Goal: Task Accomplishment & Management: Complete application form

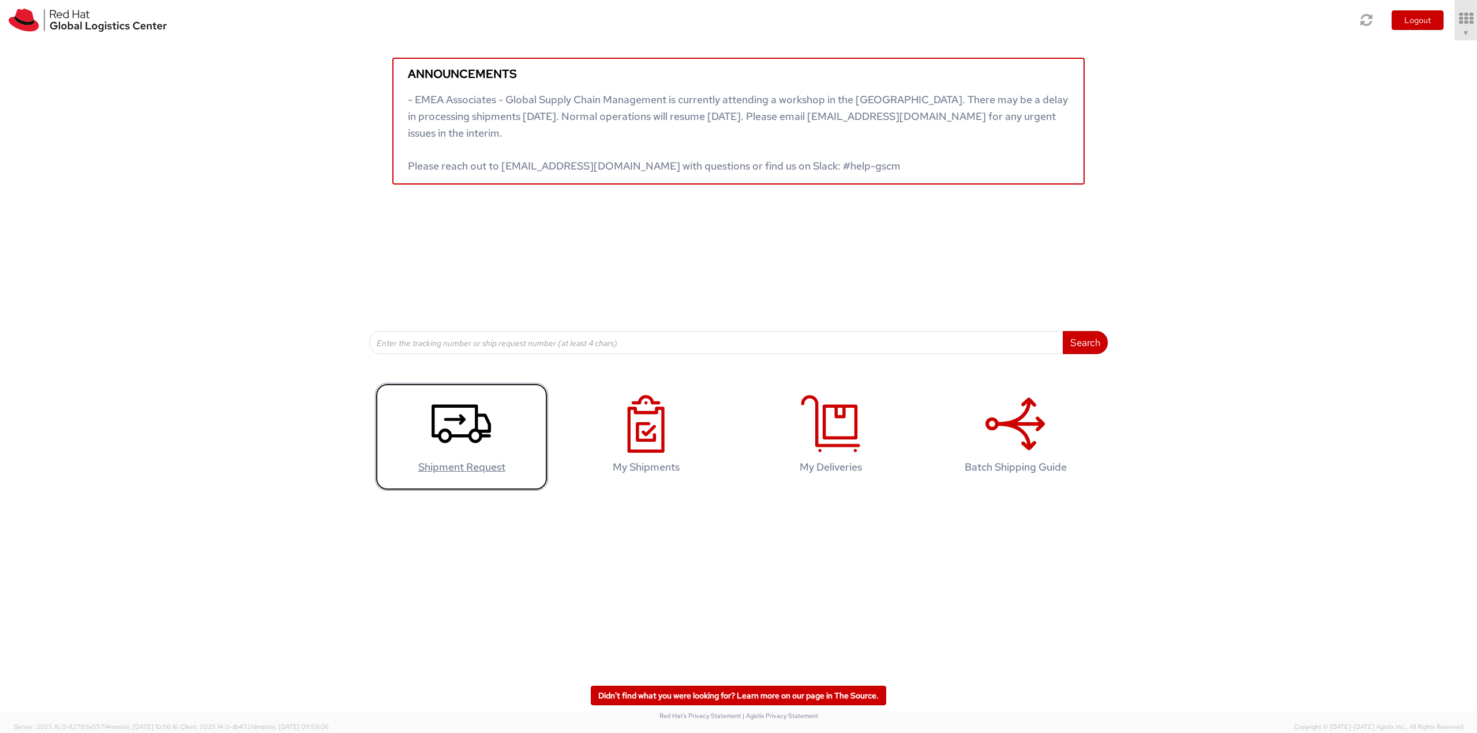
click at [468, 410] on icon at bounding box center [461, 424] width 59 height 58
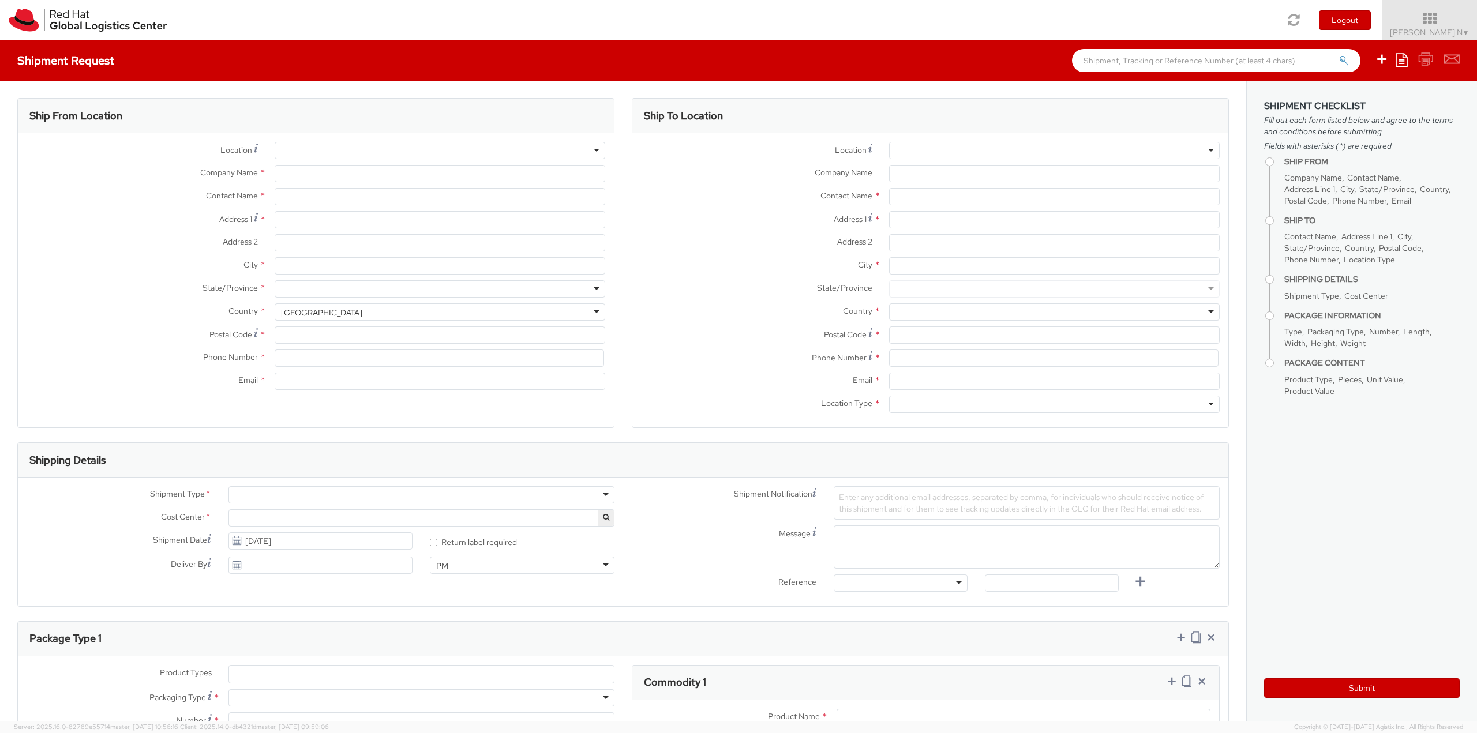
select select
type input "Red Hat India Private Limited"
type input "[PERSON_NAME] N"
type input "Bagmane [GEOGRAPHIC_DATA]"
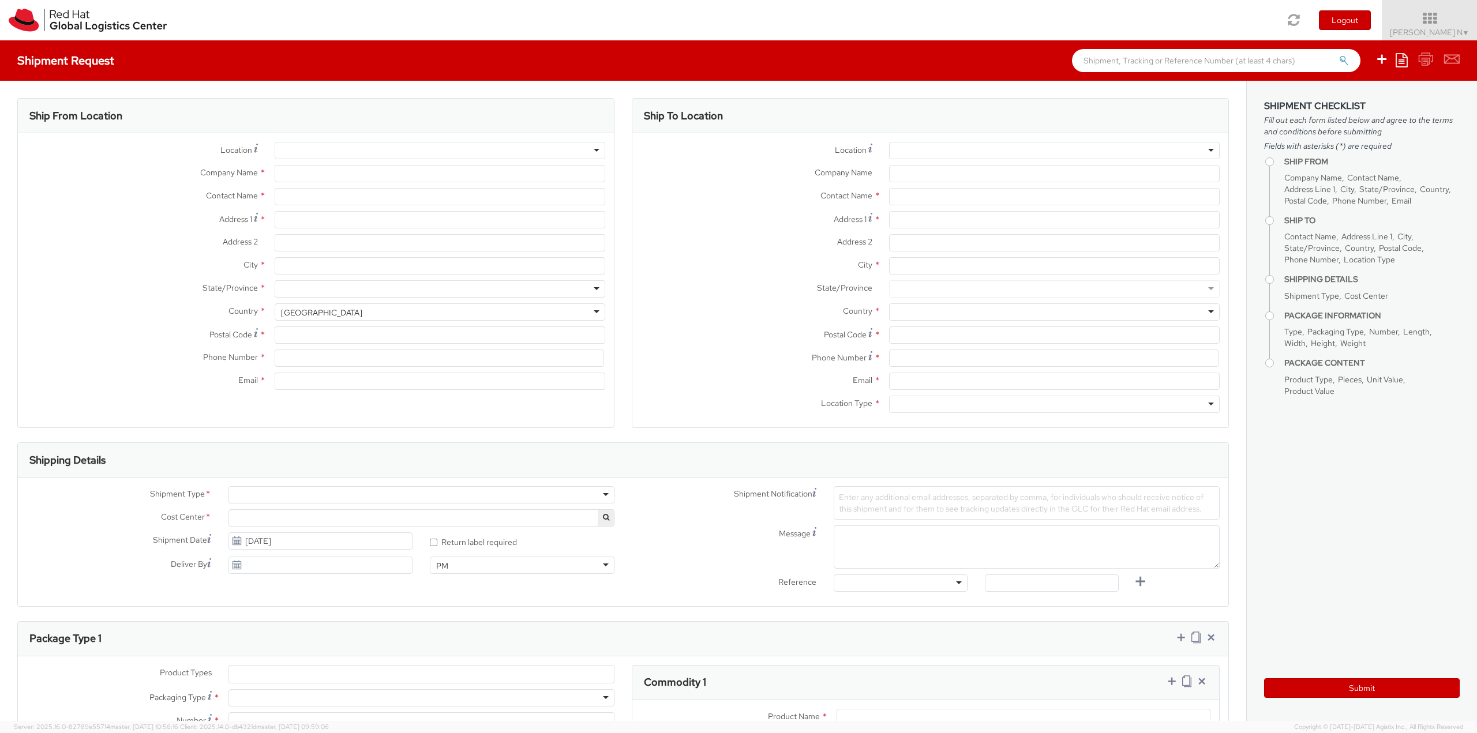
type input "FL 10, [GEOGRAPHIC_DATA], [GEOGRAPHIC_DATA]"
type input "[GEOGRAPHIC_DATA]"
type input "560037"
type input "918067935000"
type input "[EMAIL_ADDRESS][DOMAIN_NAME]"
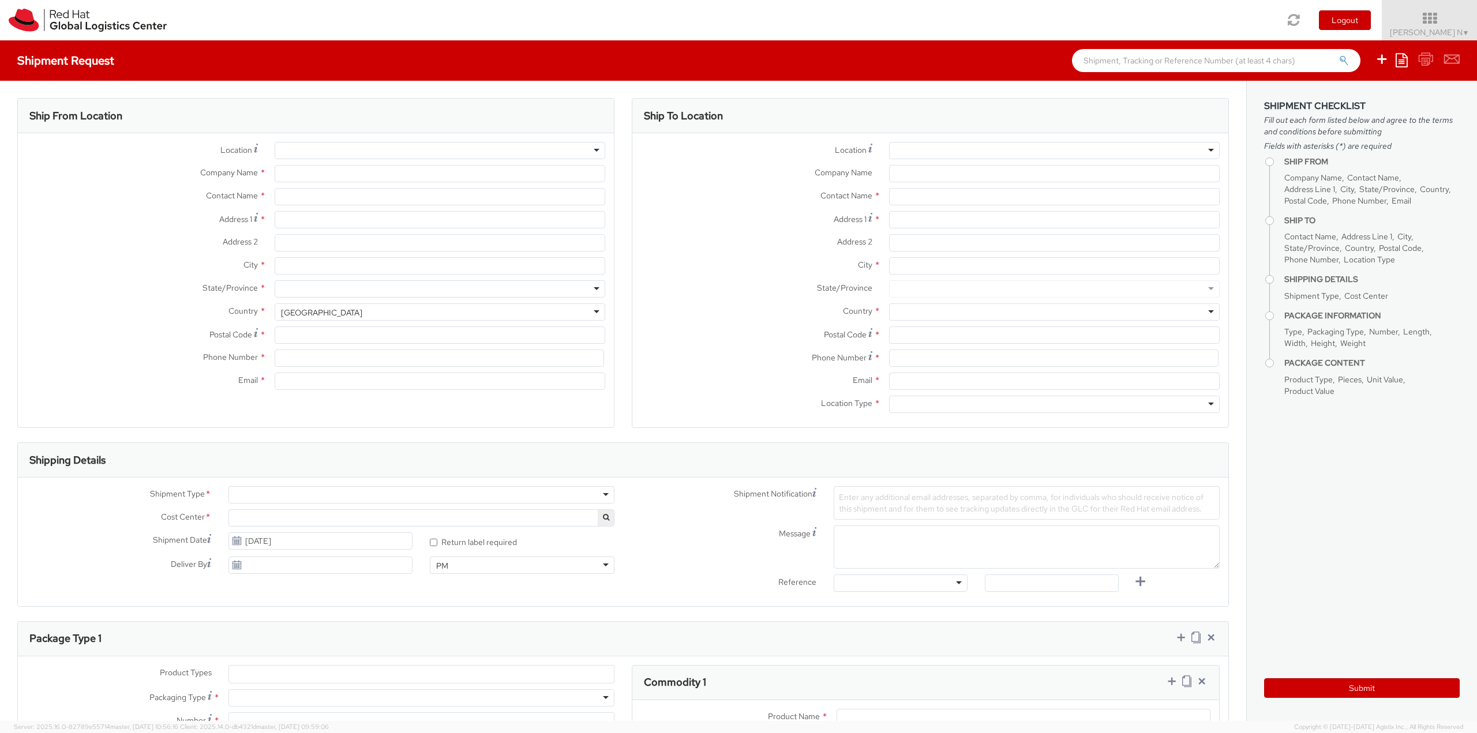
select select "CM"
select select "KGS"
select select "813"
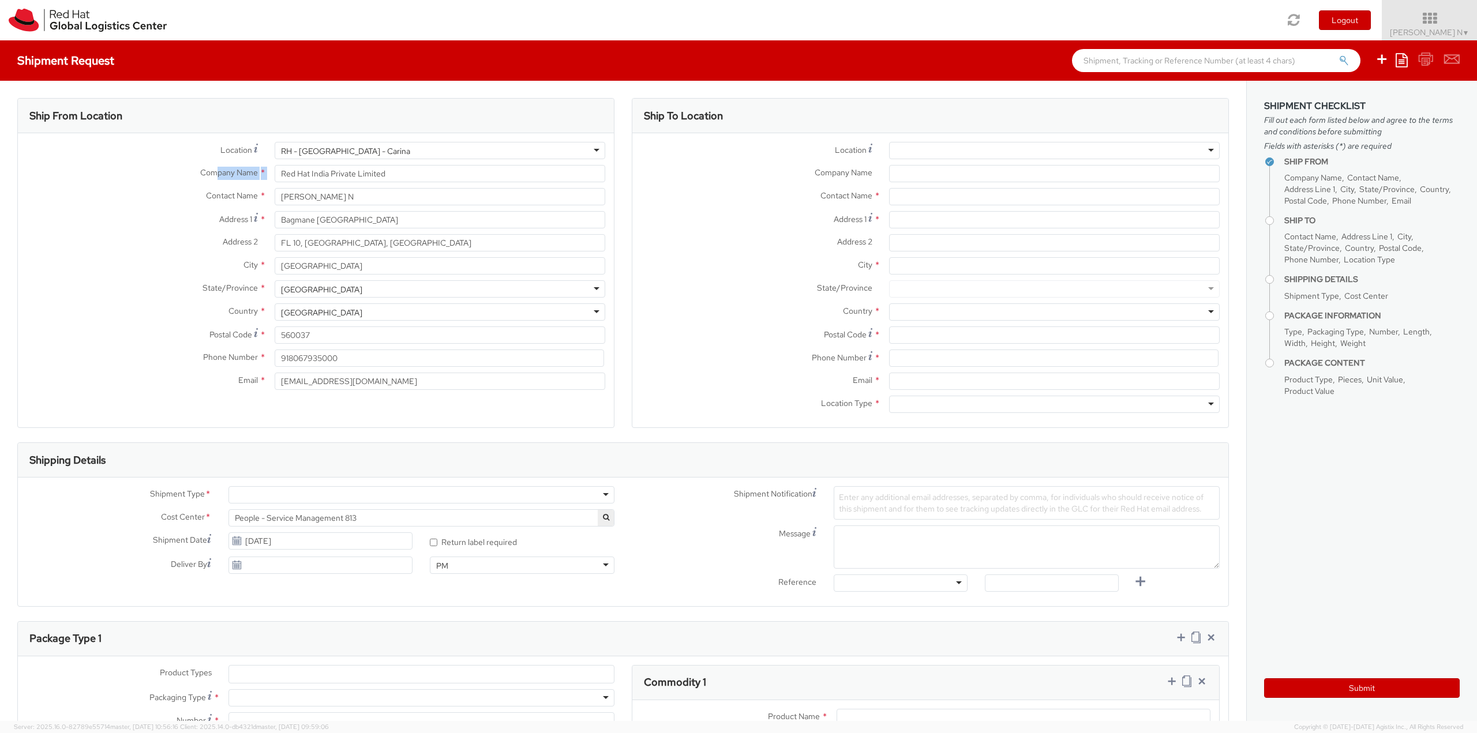
drag, startPoint x: 346, startPoint y: 190, endPoint x: 211, endPoint y: 179, distance: 136.0
click at [211, 179] on div "Company Name * Red Hat India Private Limited" at bounding box center [316, 176] width 596 height 23
drag, startPoint x: 292, startPoint y: 196, endPoint x: 148, endPoint y: 200, distance: 144.9
click at [138, 203] on div "Contact Name * [PERSON_NAME]" at bounding box center [316, 196] width 596 height 17
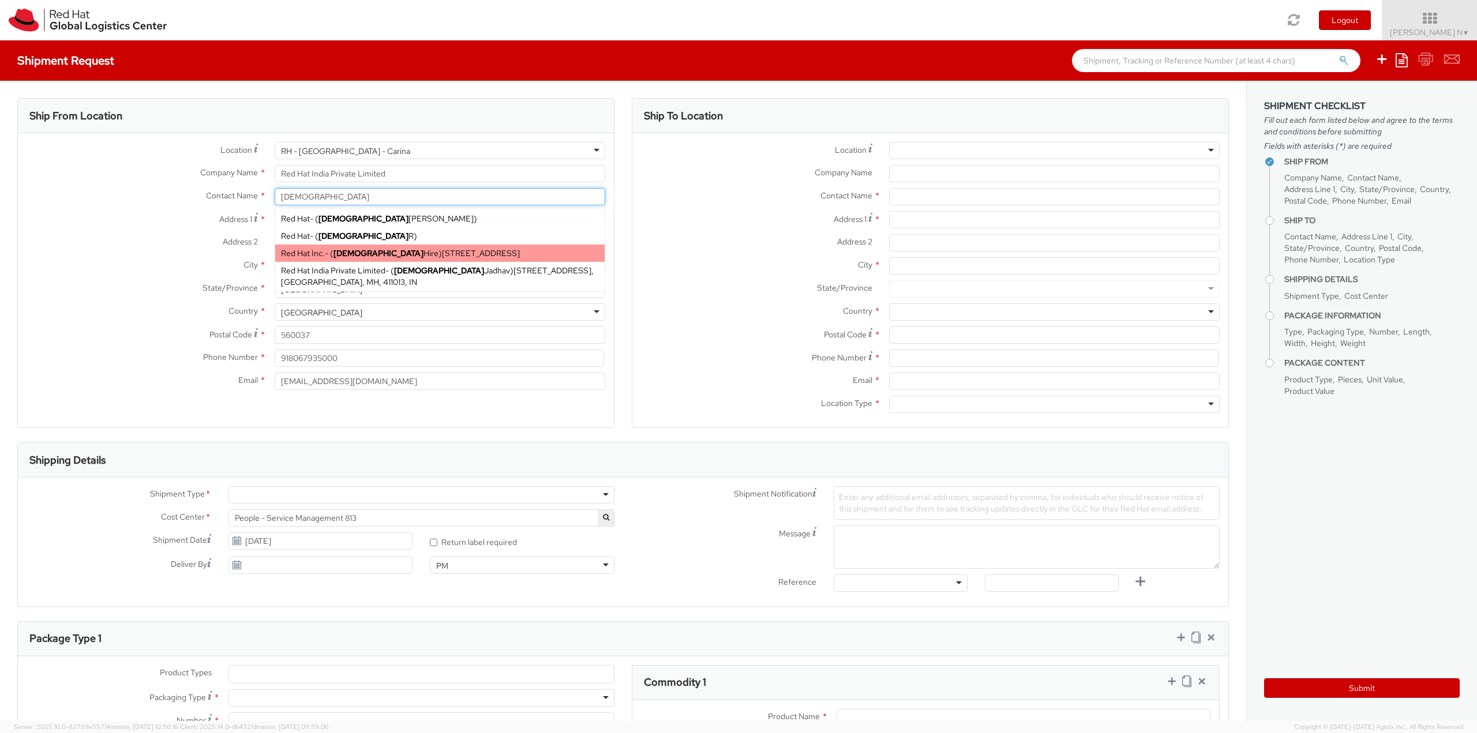
scroll to position [28, 0]
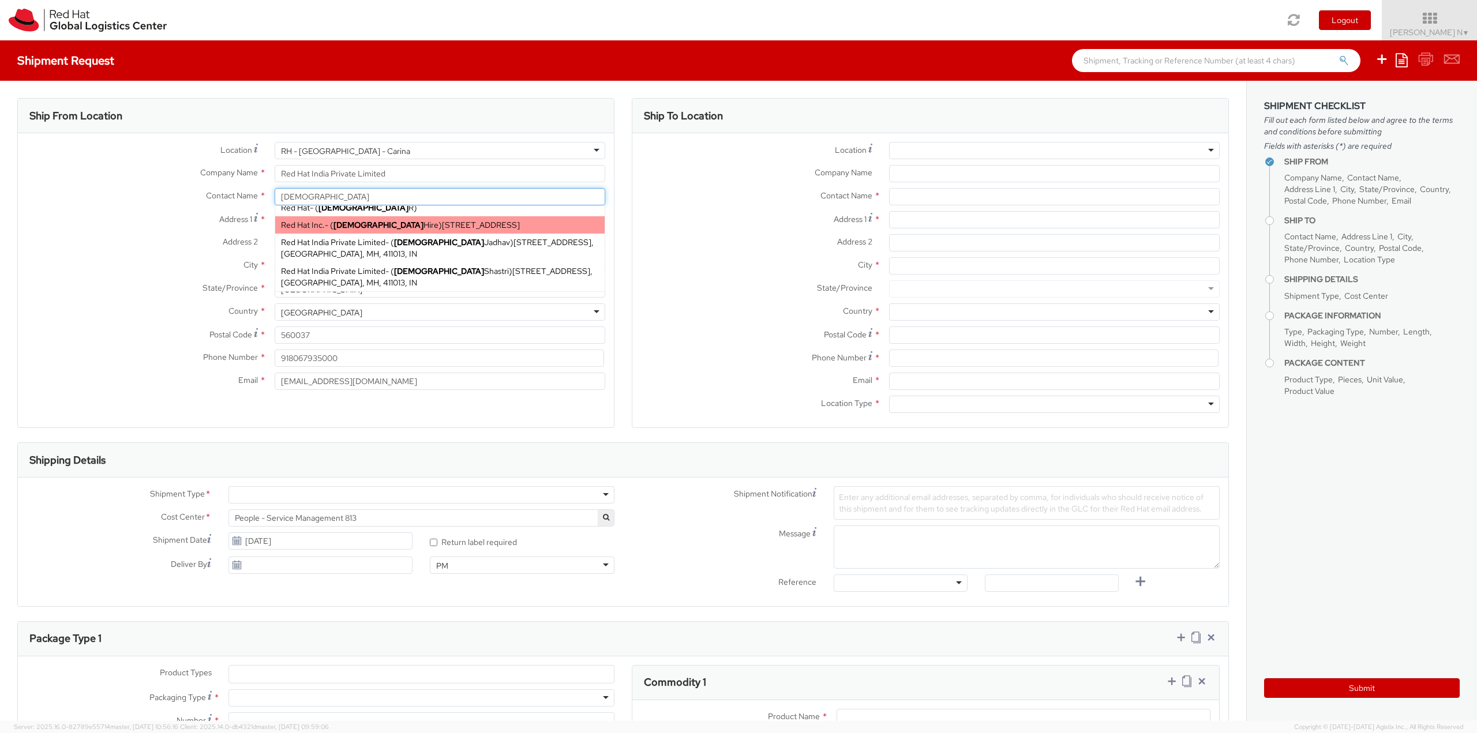
click at [415, 245] on strong "[DEMOGRAPHIC_DATA]" at bounding box center [439, 242] width 90 height 10
type input "[DEMOGRAPHIC_DATA][PERSON_NAME]"
type input "[STREET_ADDRESS]"
type input "[GEOGRAPHIC_DATA], [GEOGRAPHIC_DATA]"
type input "[GEOGRAPHIC_DATA]"
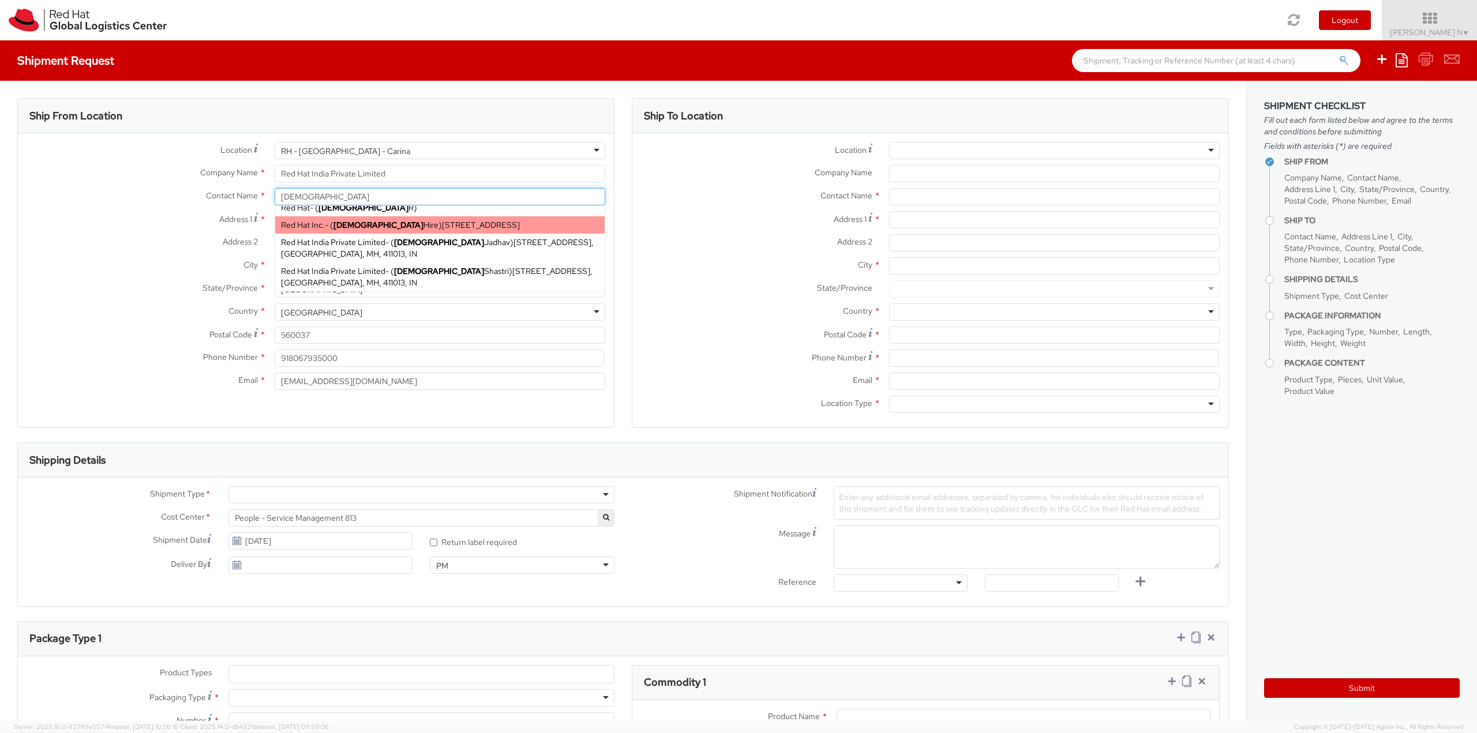
type input "411013"
type input "[EMAIL_ADDRESS][DOMAIN_NAME]"
select select
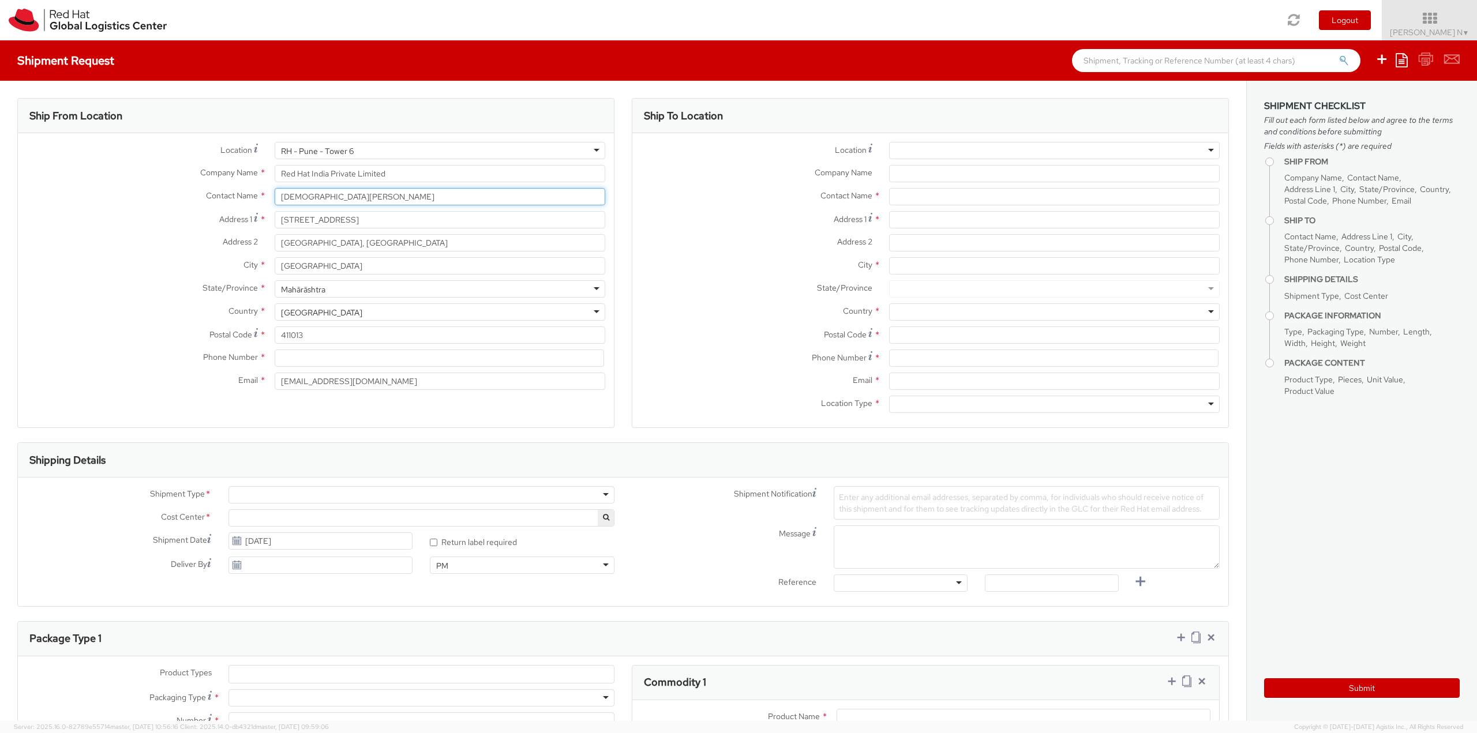
drag, startPoint x: 356, startPoint y: 197, endPoint x: 219, endPoint y: 201, distance: 137.4
click at [219, 201] on div "Contact Name * [DEMOGRAPHIC_DATA][PERSON_NAME] [PERSON_NAME] Red Hat - ( [DEMOG…" at bounding box center [316, 196] width 596 height 17
type input "[DEMOGRAPHIC_DATA][PERSON_NAME]"
click at [397, 149] on div "RH - Pune - Tower 6" at bounding box center [440, 150] width 331 height 17
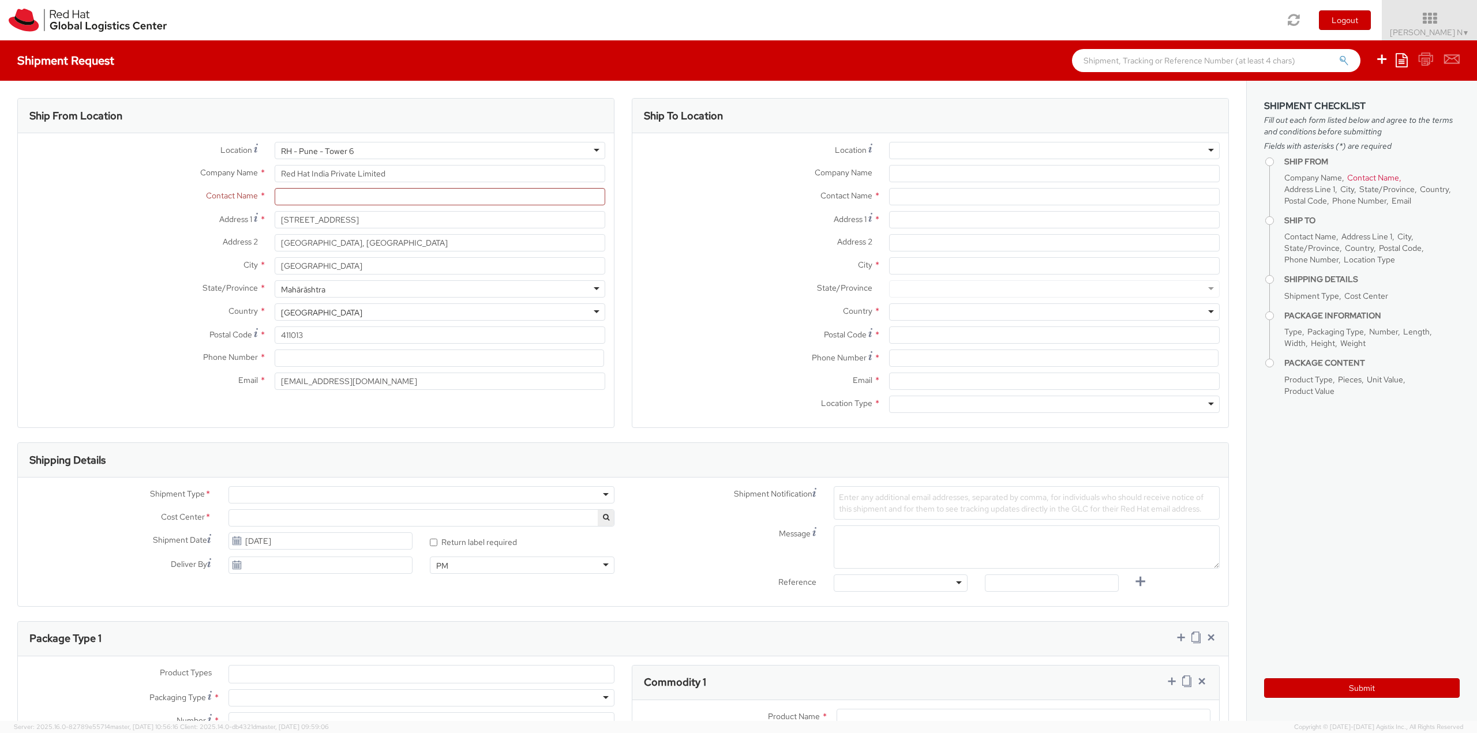
drag, startPoint x: 397, startPoint y: 149, endPoint x: 151, endPoint y: 154, distance: 246.4
click at [151, 154] on div "Location * [GEOGRAPHIC_DATA] - [GEOGRAPHIC_DATA] 6 [GEOGRAPHIC_DATA] - [GEOGRAP…" at bounding box center [316, 150] width 596 height 17
click at [481, 153] on div "RH - Pune - Tower 6" at bounding box center [440, 150] width 331 height 17
type input "[GEOGRAPHIC_DATA]"
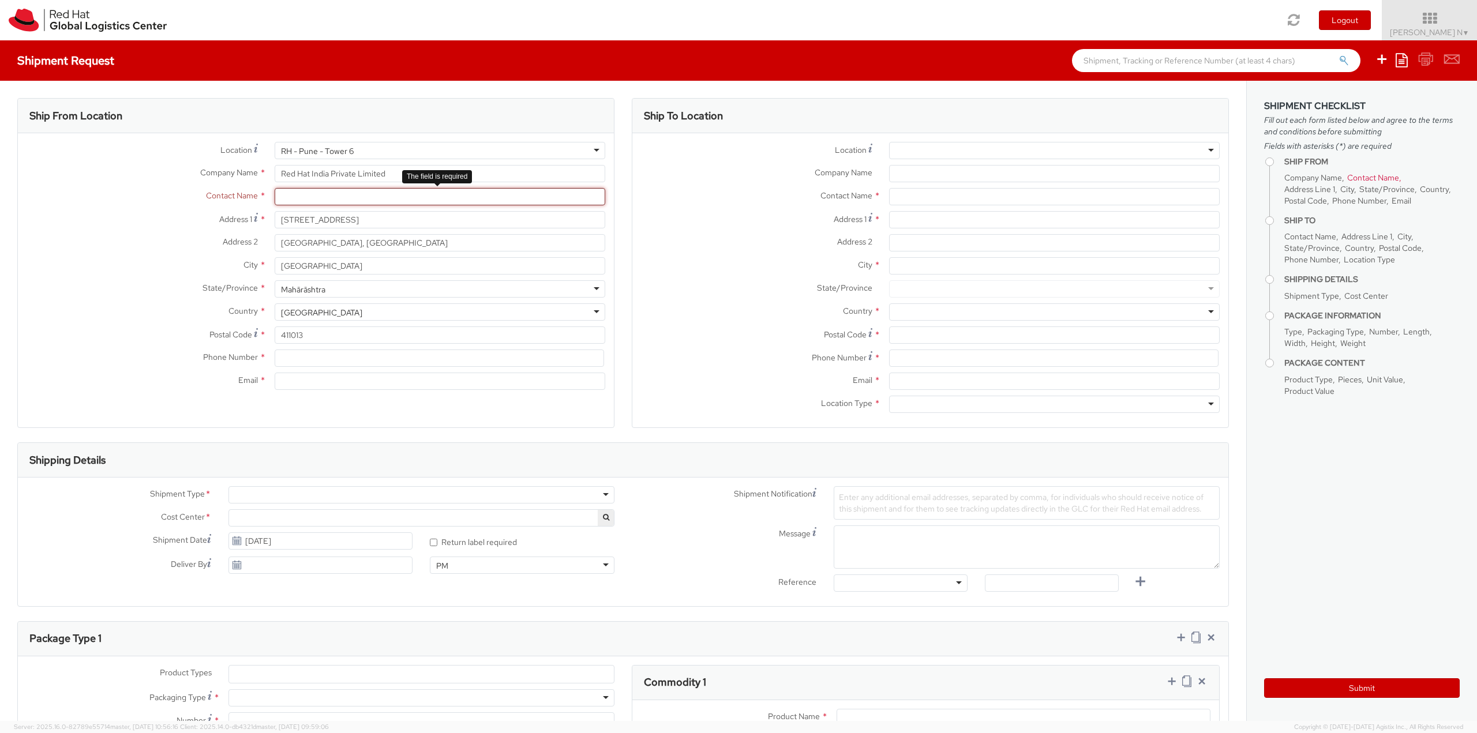
click at [307, 196] on input "text" at bounding box center [440, 196] width 331 height 17
paste input "[DEMOGRAPHIC_DATA][PERSON_NAME]"
type input "[DEMOGRAPHIC_DATA][PERSON_NAME]"
click at [292, 389] on input "Email *" at bounding box center [440, 381] width 331 height 17
paste input "[EMAIL_ADDRESS][DOMAIN_NAME]"
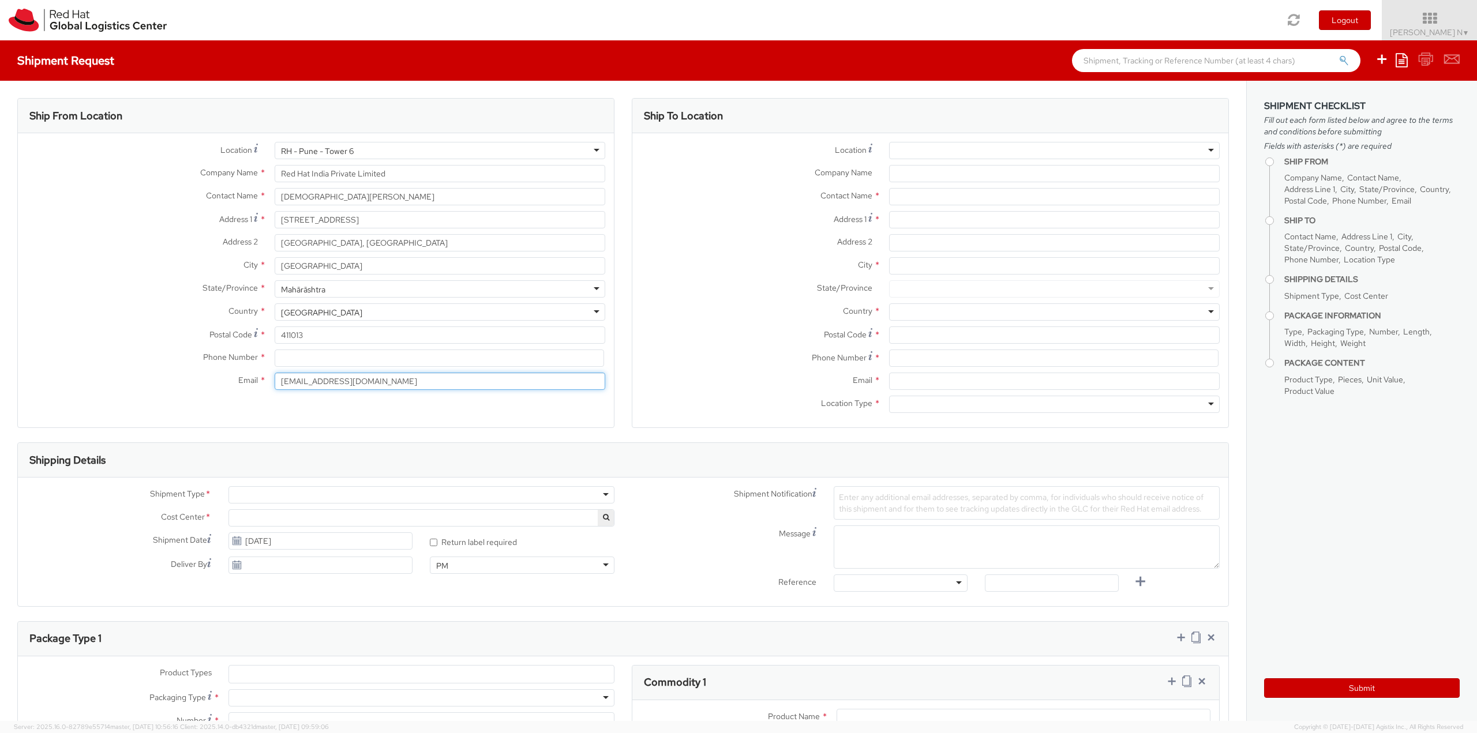
type input "[EMAIL_ADDRESS][DOMAIN_NAME]"
click at [355, 357] on input at bounding box center [439, 358] width 329 height 17
drag, startPoint x: 372, startPoint y: 376, endPoint x: 200, endPoint y: 362, distance: 172.5
click at [181, 371] on div "Location * [GEOGRAPHIC_DATA] - [GEOGRAPHIC_DATA] 6 [GEOGRAPHIC_DATA] - [GEOGRAP…" at bounding box center [316, 269] width 596 height 254
drag, startPoint x: 358, startPoint y: 196, endPoint x: 228, endPoint y: 193, distance: 129.9
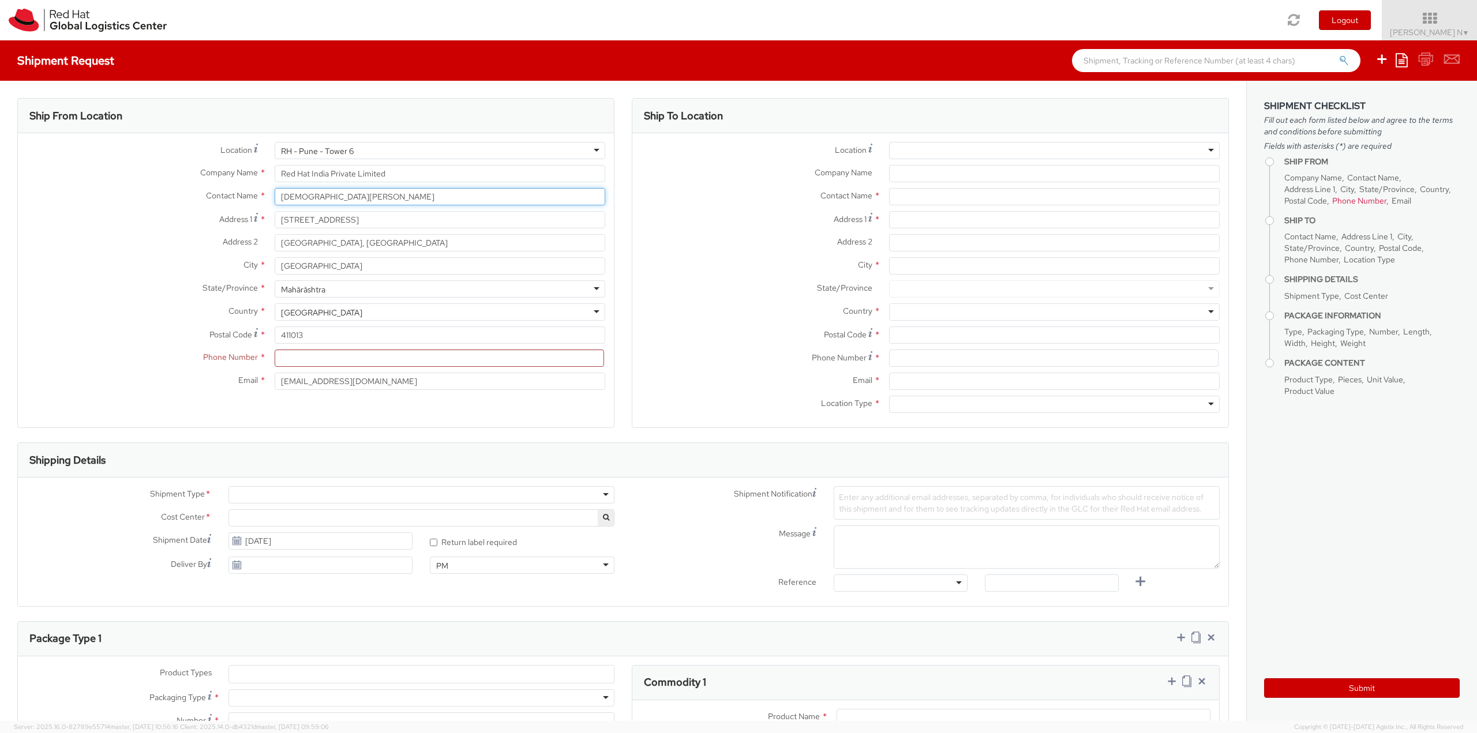
click at [228, 193] on div "Contact Name * [DEMOGRAPHIC_DATA][PERSON_NAME] [PERSON_NAME]" at bounding box center [316, 196] width 596 height 17
click at [319, 368] on div "Phone Number *" at bounding box center [316, 361] width 596 height 23
click at [324, 362] on input at bounding box center [439, 358] width 329 height 17
paste input "[PHONE_NUMBER]"
type input "[PHONE_NUMBER]"
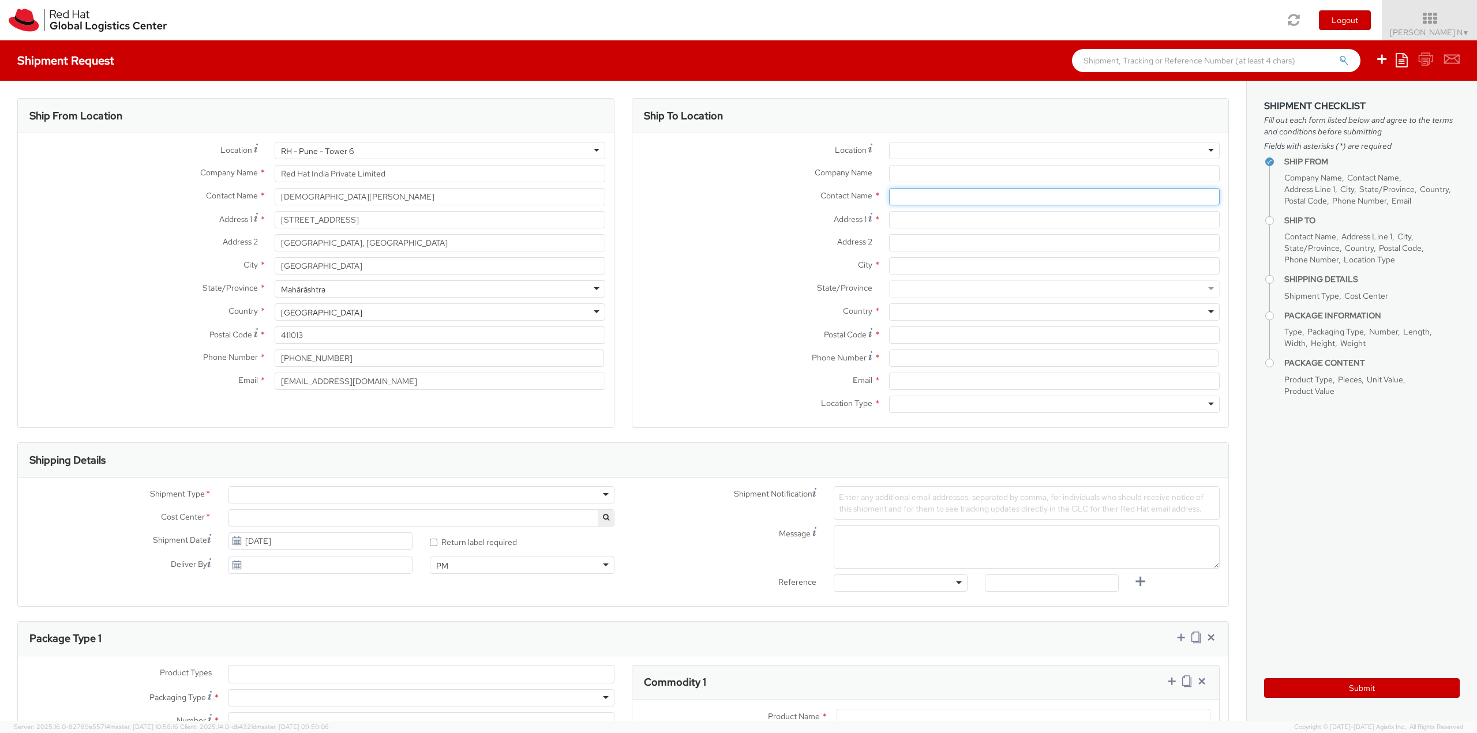
click at [911, 202] on input "text" at bounding box center [1054, 196] width 331 height 17
paste input "[PERSON_NAME]"
type input "[PERSON_NAME]"
click at [939, 168] on input "Company Name *" at bounding box center [1054, 173] width 331 height 17
drag, startPoint x: 414, startPoint y: 175, endPoint x: 179, endPoint y: 152, distance: 235.9
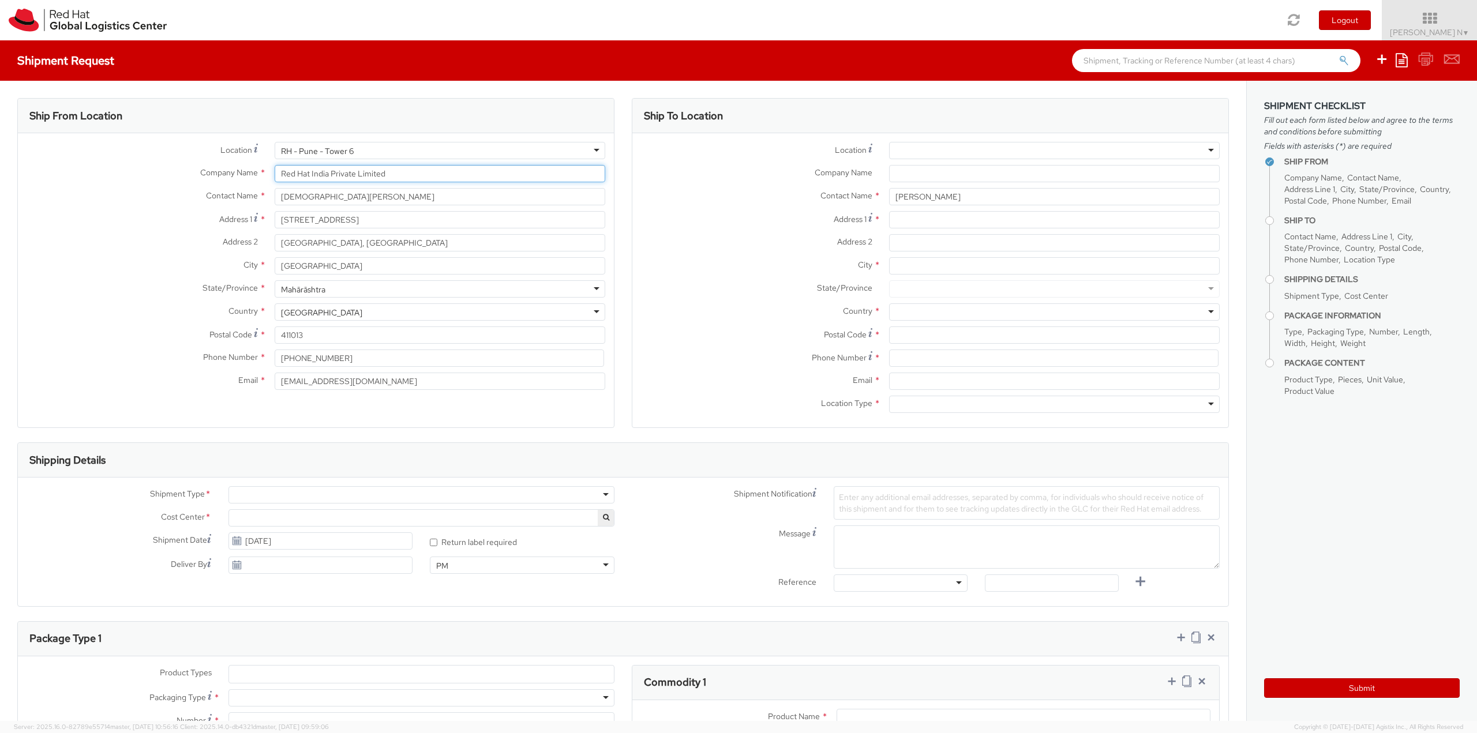
click at [179, 152] on div "Location * [GEOGRAPHIC_DATA] - [GEOGRAPHIC_DATA] 6 [GEOGRAPHIC_DATA] - [GEOGRAP…" at bounding box center [316, 269] width 596 height 254
click at [910, 172] on input "Company Name *" at bounding box center [1054, 173] width 331 height 17
paste input "Red Hat India Private Limited"
type input "Red Hat India Private Limited"
click at [900, 219] on input "Address 1 *" at bounding box center [1054, 219] width 331 height 17
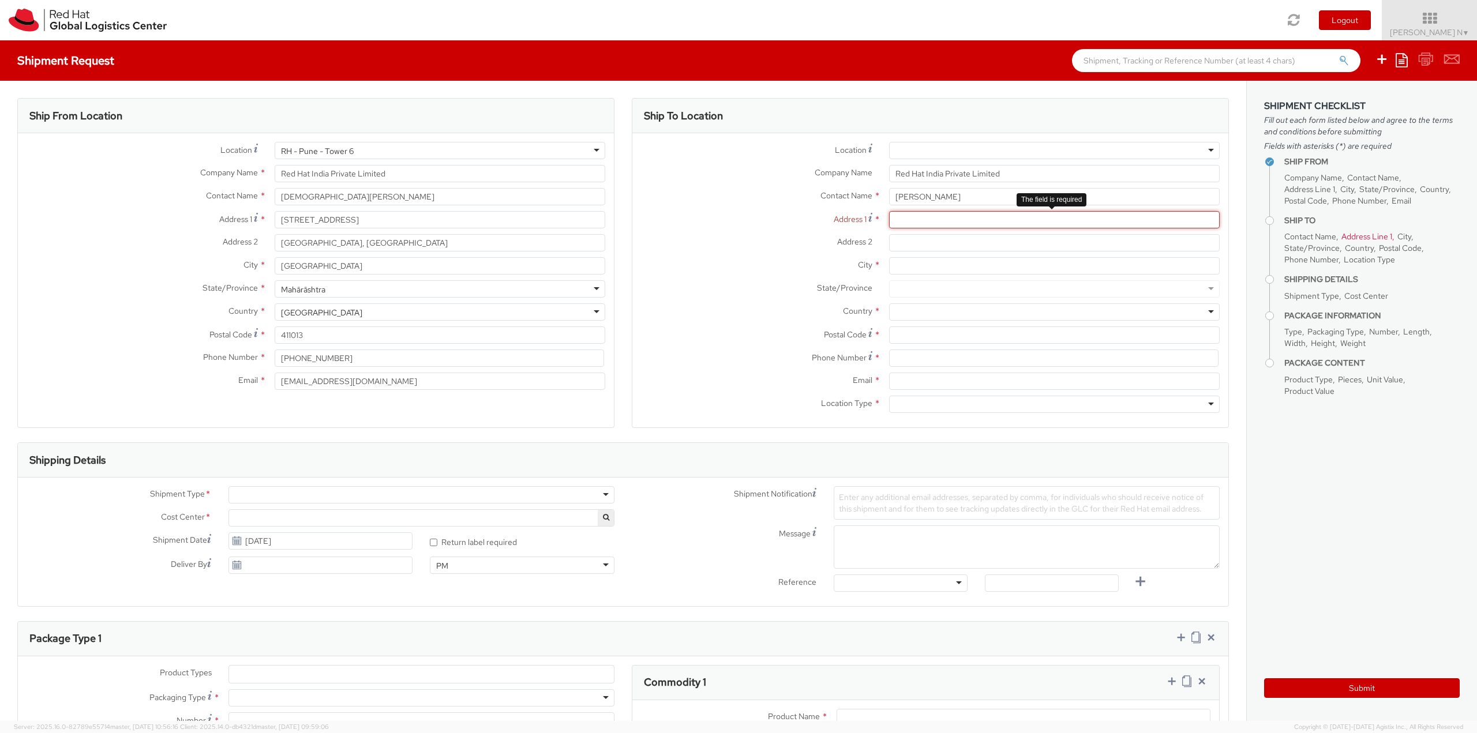
click at [903, 216] on input "Address 1 *" at bounding box center [1054, 219] width 331 height 17
paste input "Flat 101, [PERSON_NAME] Residency, Near [PERSON_NAME],"
type input "Flat 101, [PERSON_NAME] Residency, Near [PERSON_NAME],"
paste input "[PERSON_NAME], Narhe"
click at [906, 245] on input "Address 2 *" at bounding box center [1054, 242] width 331 height 17
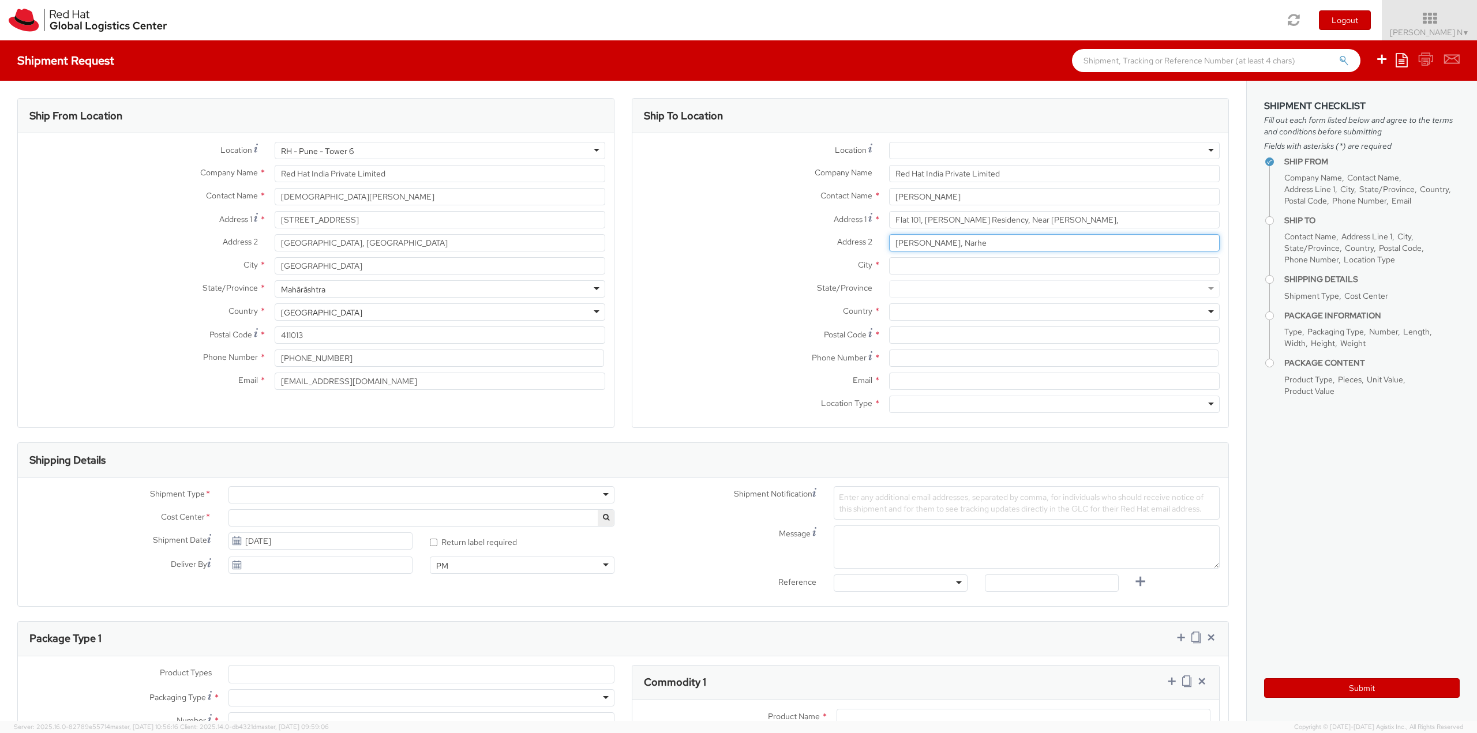
type input "[PERSON_NAME], Narhe"
click at [1127, 220] on input "Flat 101, [PERSON_NAME] Residency, Near [PERSON_NAME]," at bounding box center [1054, 219] width 331 height 17
click at [926, 264] on input "City *" at bounding box center [1054, 265] width 331 height 17
drag, startPoint x: 932, startPoint y: 277, endPoint x: 916, endPoint y: 289, distance: 20.7
click at [916, 289] on div at bounding box center [1054, 288] width 331 height 17
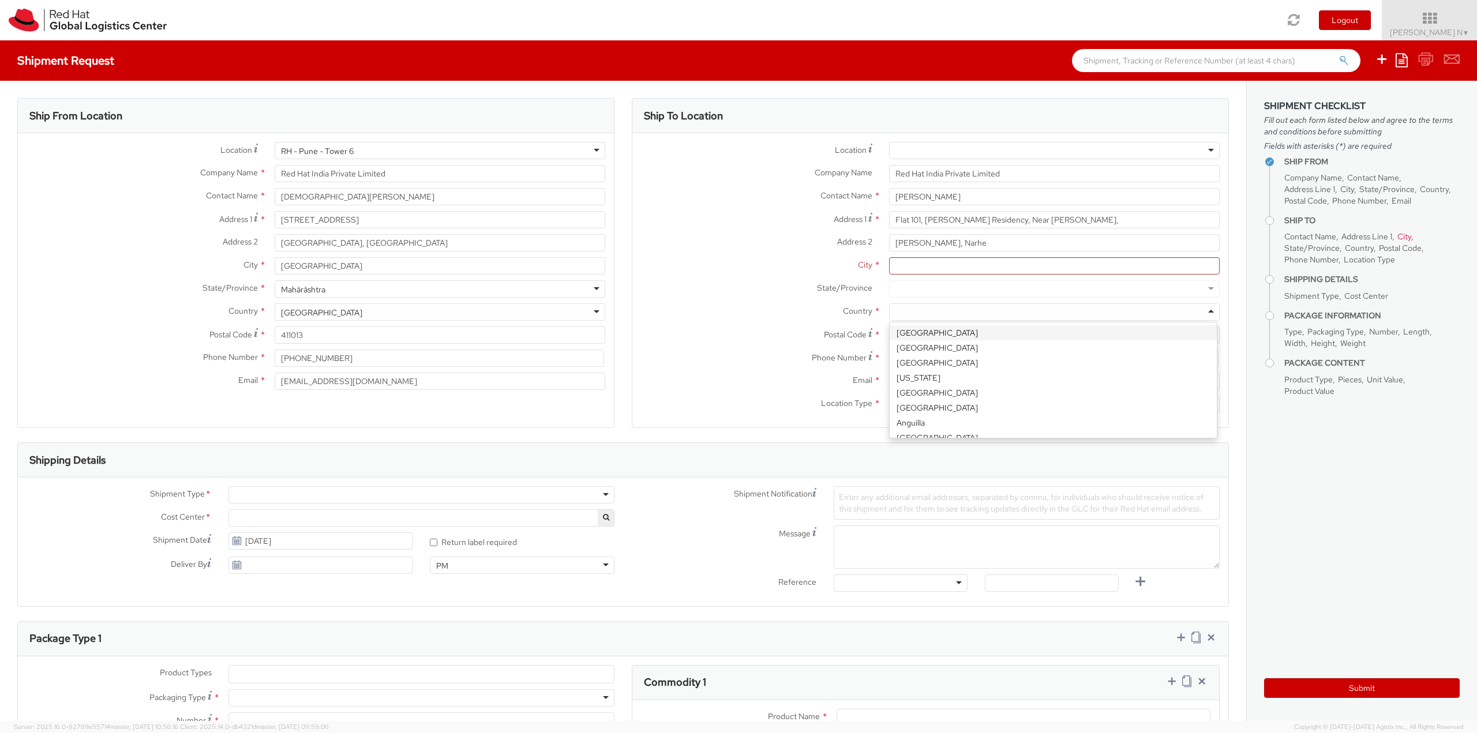
click at [904, 313] on div at bounding box center [1054, 311] width 331 height 17
type input "ind"
click at [900, 265] on input "City *" at bounding box center [1054, 265] width 331 height 17
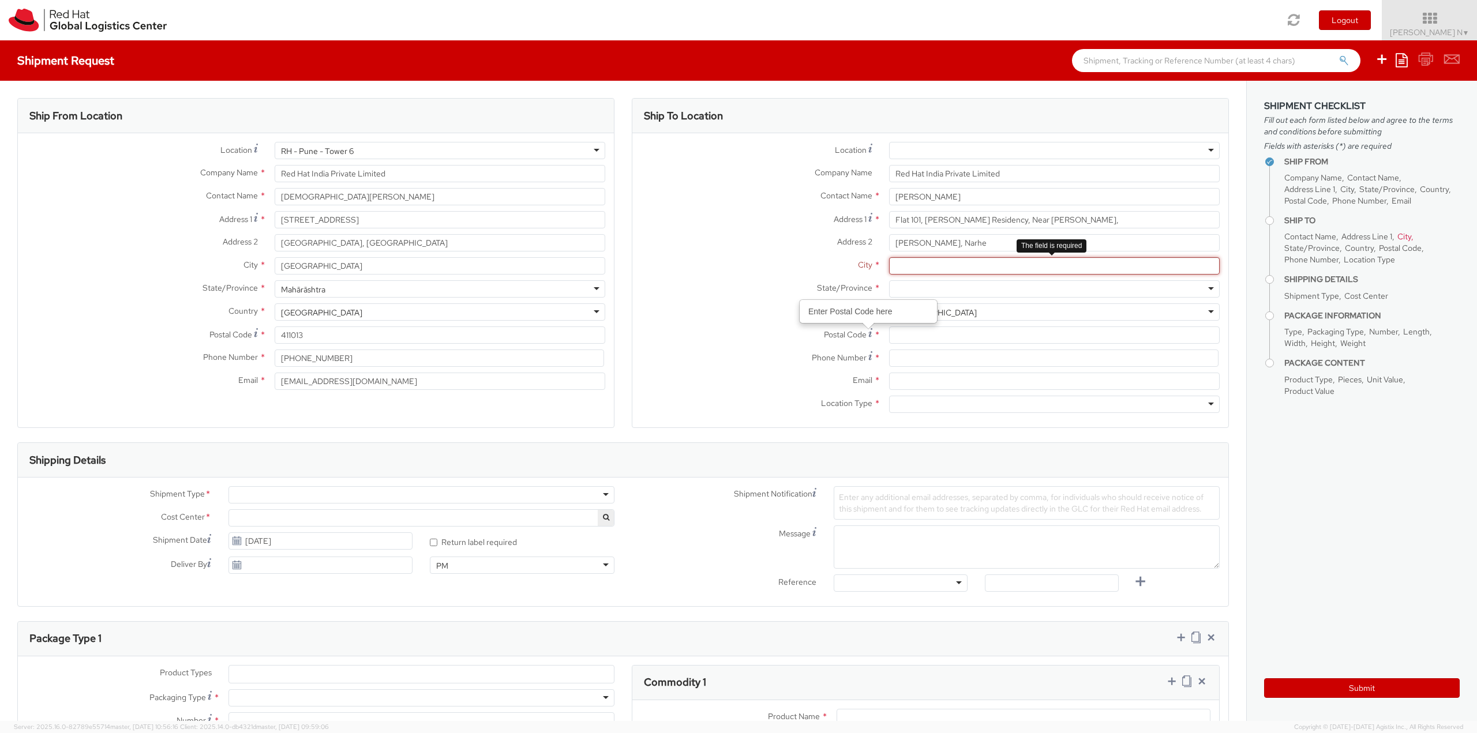
paste input "Pune"
type input "Pune"
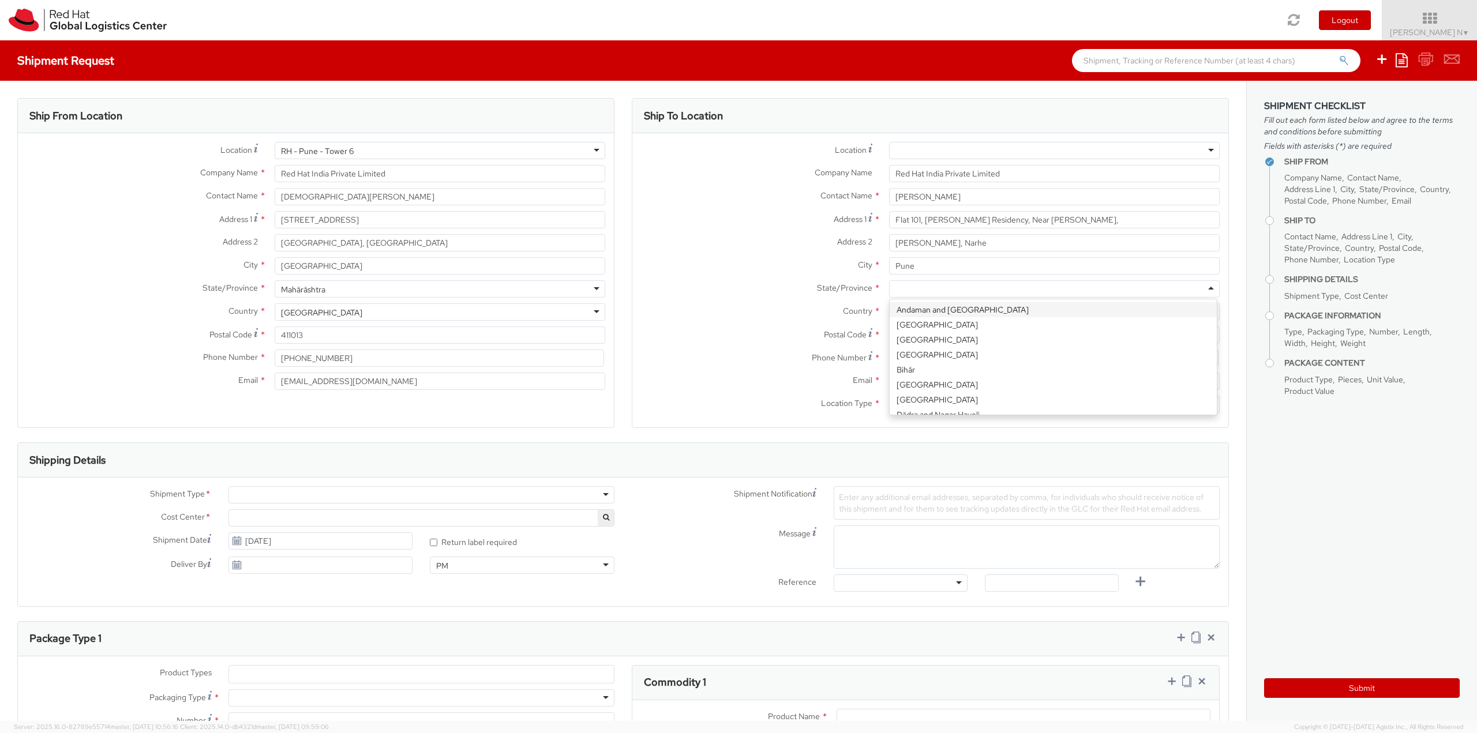
click at [927, 292] on div at bounding box center [1054, 288] width 331 height 17
type input "mah"
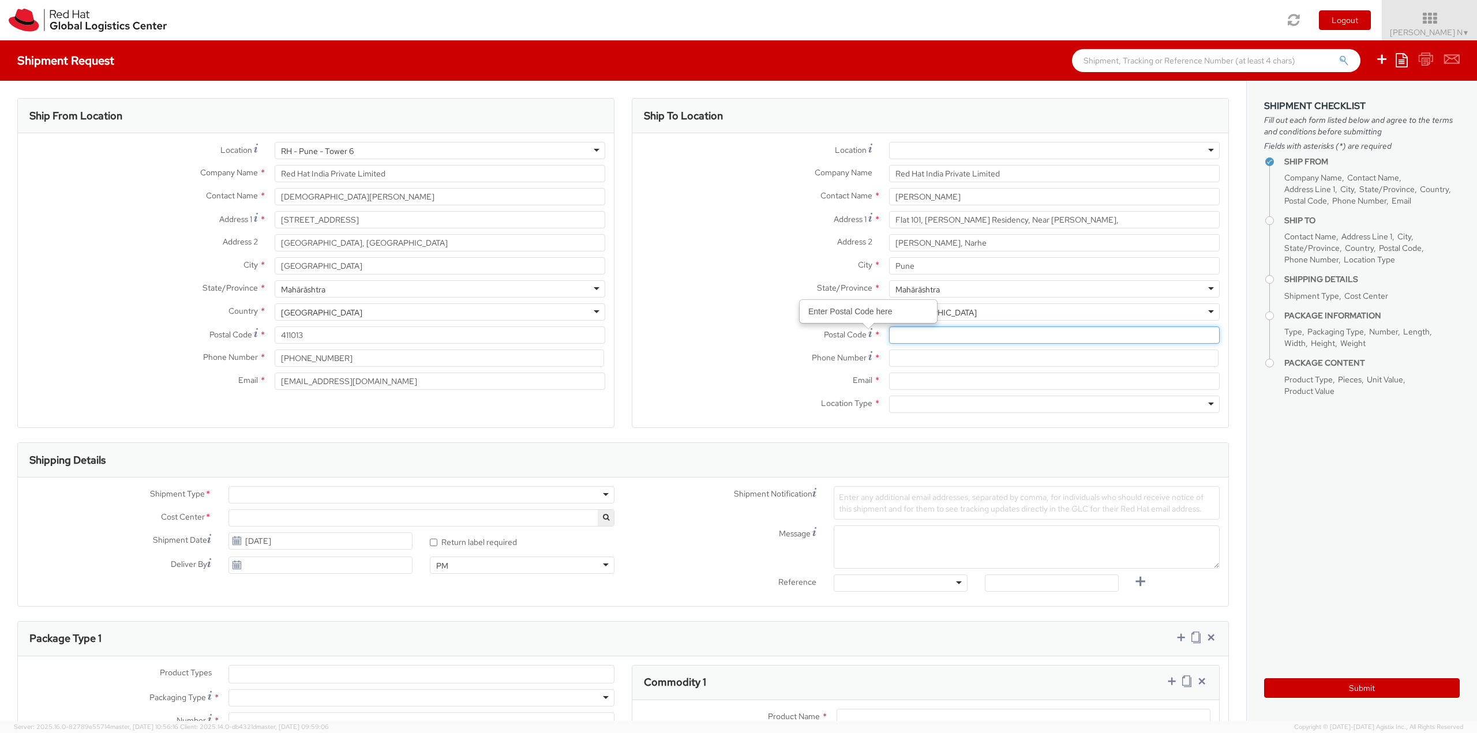
click at [909, 341] on input "Postal Code Enter Postal Code here *" at bounding box center [1054, 335] width 331 height 17
paste input "411041"
type input "411041"
click at [917, 356] on input at bounding box center [1053, 358] width 329 height 17
click at [898, 354] on input at bounding box center [1053, 358] width 329 height 17
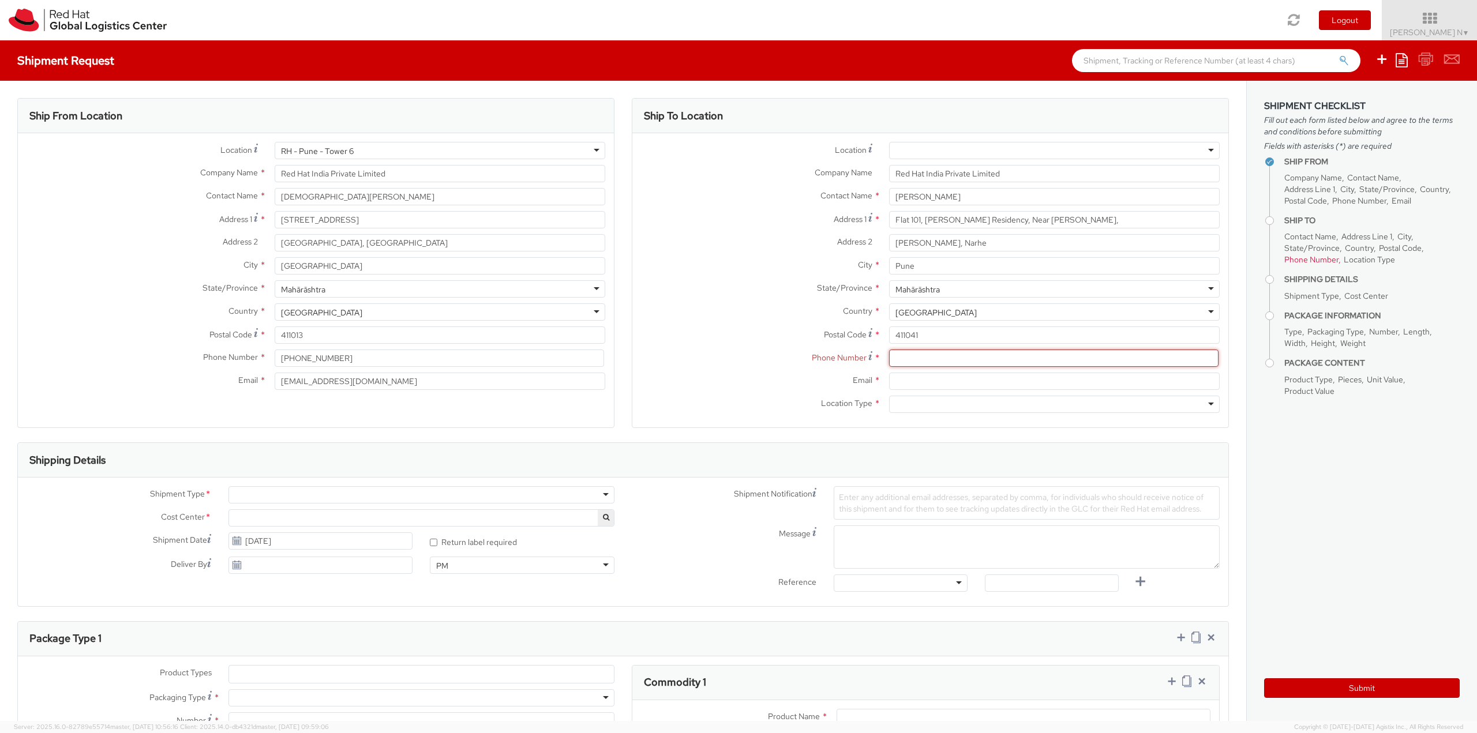
paste input "9130283094"
type input "9130283094"
click at [920, 382] on input "Email *" at bounding box center [1054, 381] width 331 height 17
click at [906, 378] on input "Email *" at bounding box center [1054, 381] width 331 height 17
paste input "[EMAIL_ADDRESS][DOMAIN_NAME]"
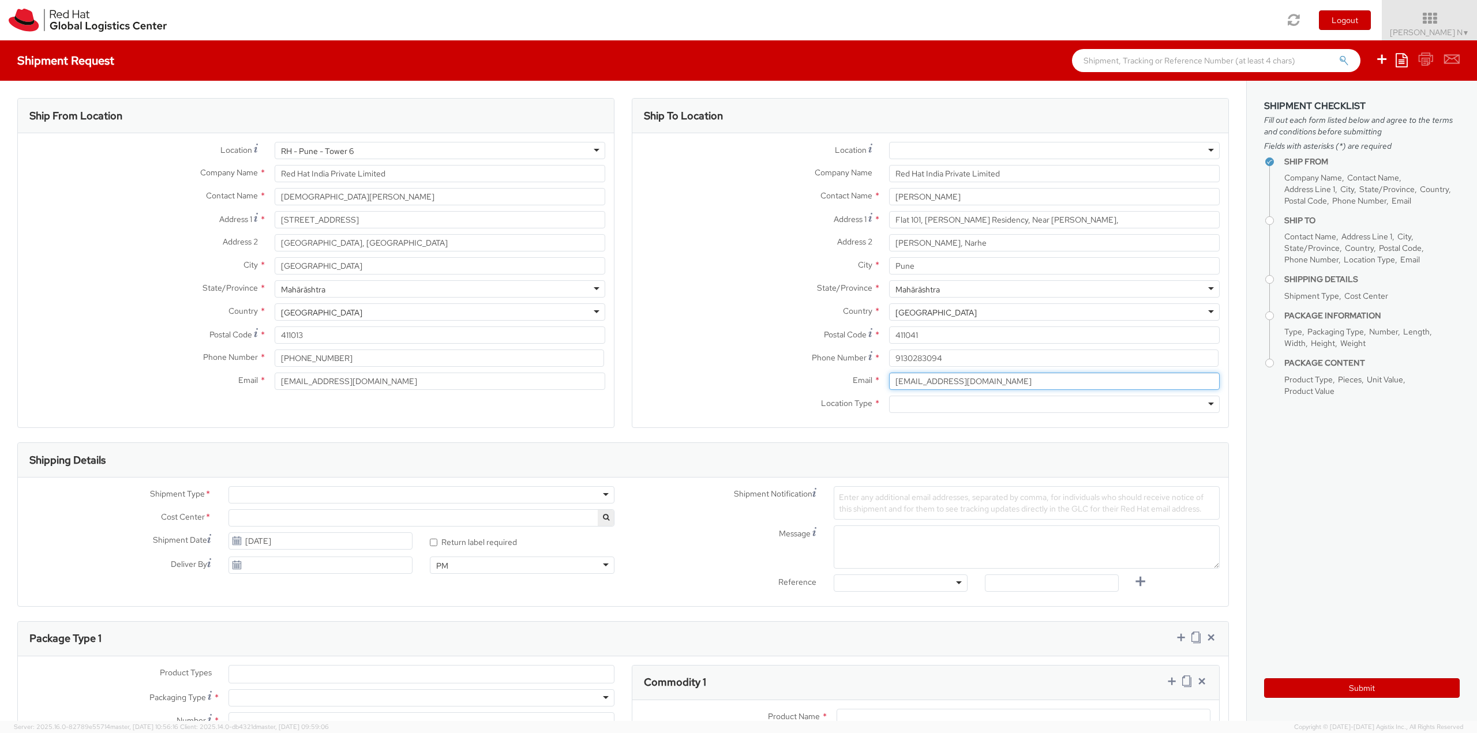
type input "[EMAIL_ADDRESS][DOMAIN_NAME]"
click at [905, 400] on div at bounding box center [1054, 404] width 331 height 17
click at [749, 224] on label "Address 1 *" at bounding box center [756, 219] width 248 height 16
click at [889, 224] on input "Flat 101, [PERSON_NAME] Residency, Near [PERSON_NAME]," at bounding box center [1054, 219] width 331 height 17
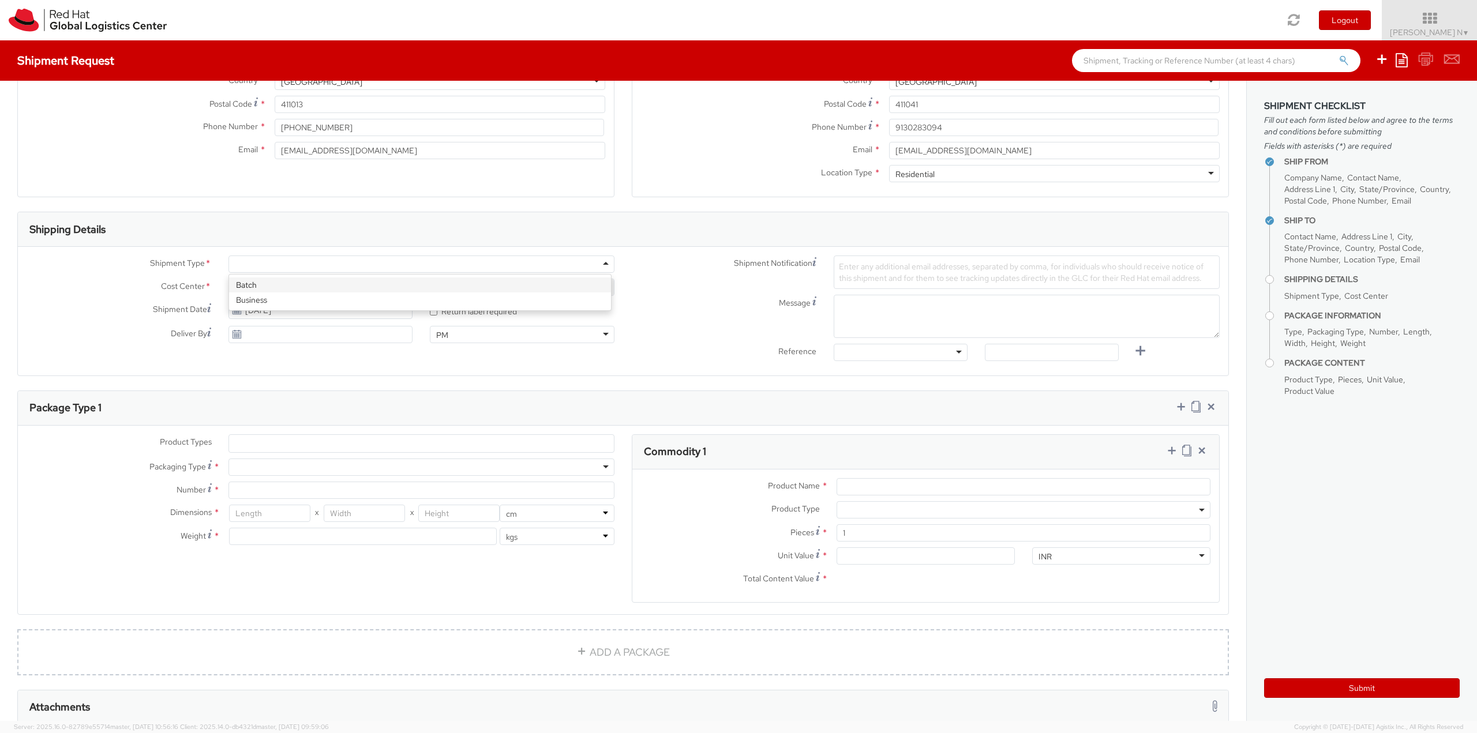
click at [275, 265] on div at bounding box center [421, 264] width 386 height 17
select select "813"
click at [910, 305] on textarea "Message" at bounding box center [1027, 316] width 386 height 43
click at [871, 302] on textarea "Message" at bounding box center [1027, 316] width 386 height 43
click at [905, 313] on textarea "Message" at bounding box center [1027, 316] width 386 height 43
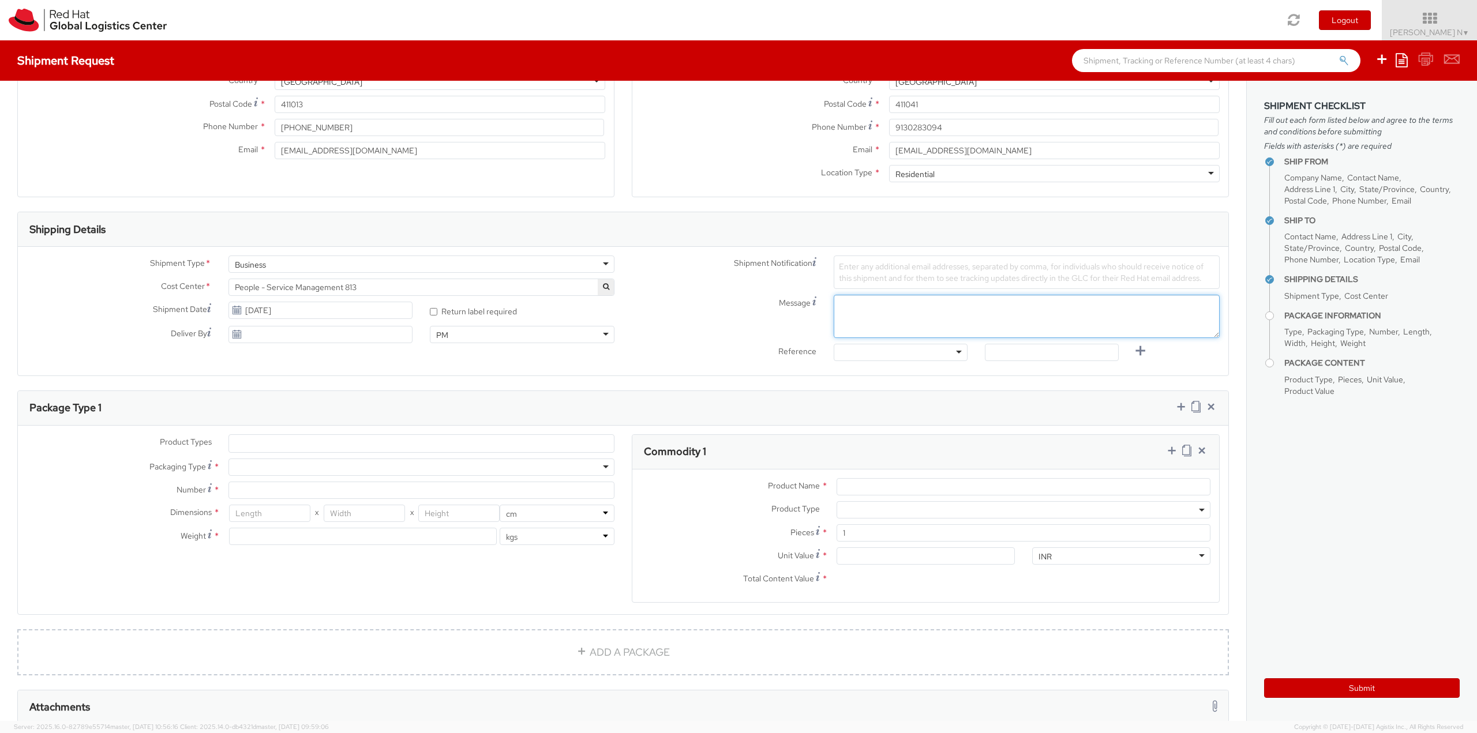
paste textarea "Red Hat Employee Security ID Badge"
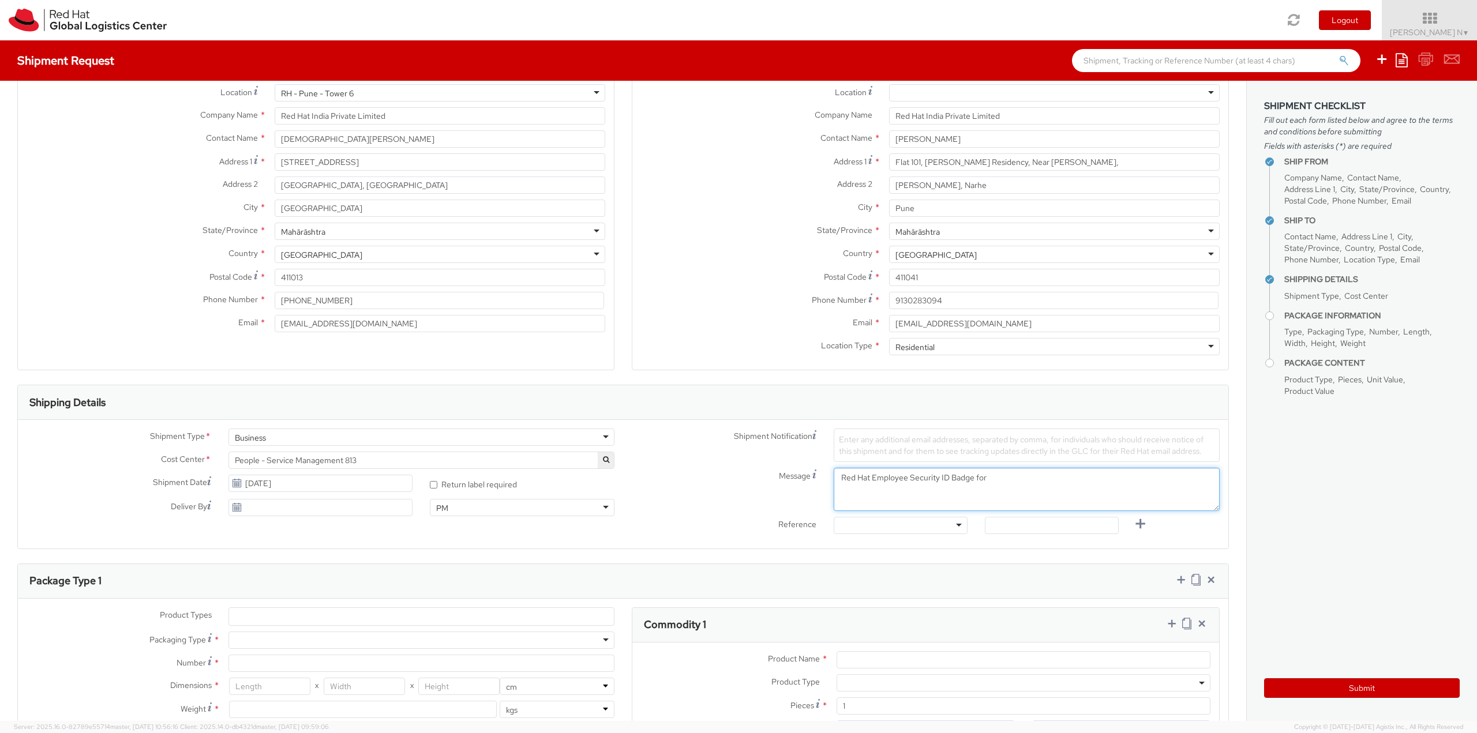
scroll to position [0, 0]
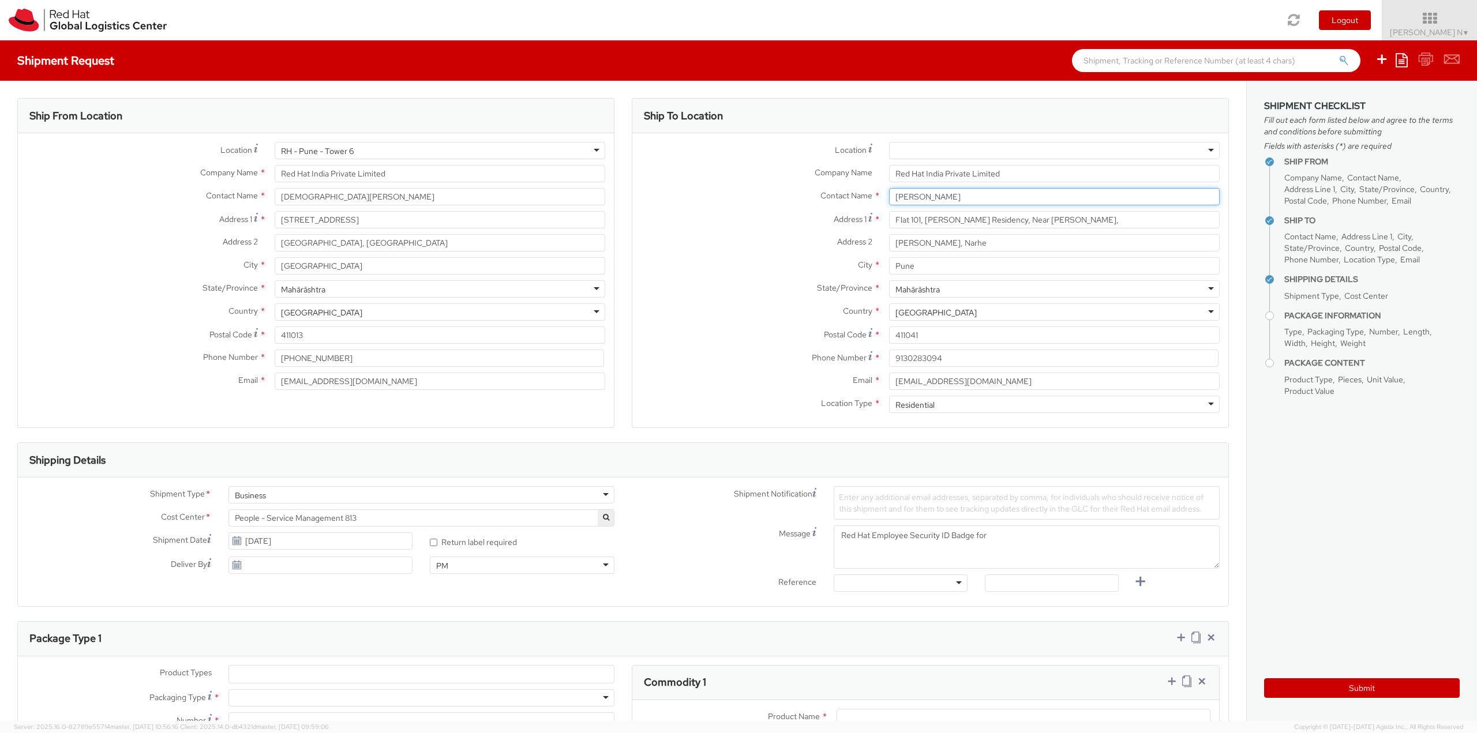
drag, startPoint x: 969, startPoint y: 202, endPoint x: 838, endPoint y: 202, distance: 131.5
click at [838, 202] on div "Contact Name * [PERSON_NAME]" at bounding box center [930, 196] width 596 height 17
click at [1011, 538] on textarea "Red Hat Employee Security ID Badge for" at bounding box center [1027, 547] width 386 height 43
paste textarea "[PERSON_NAME]"
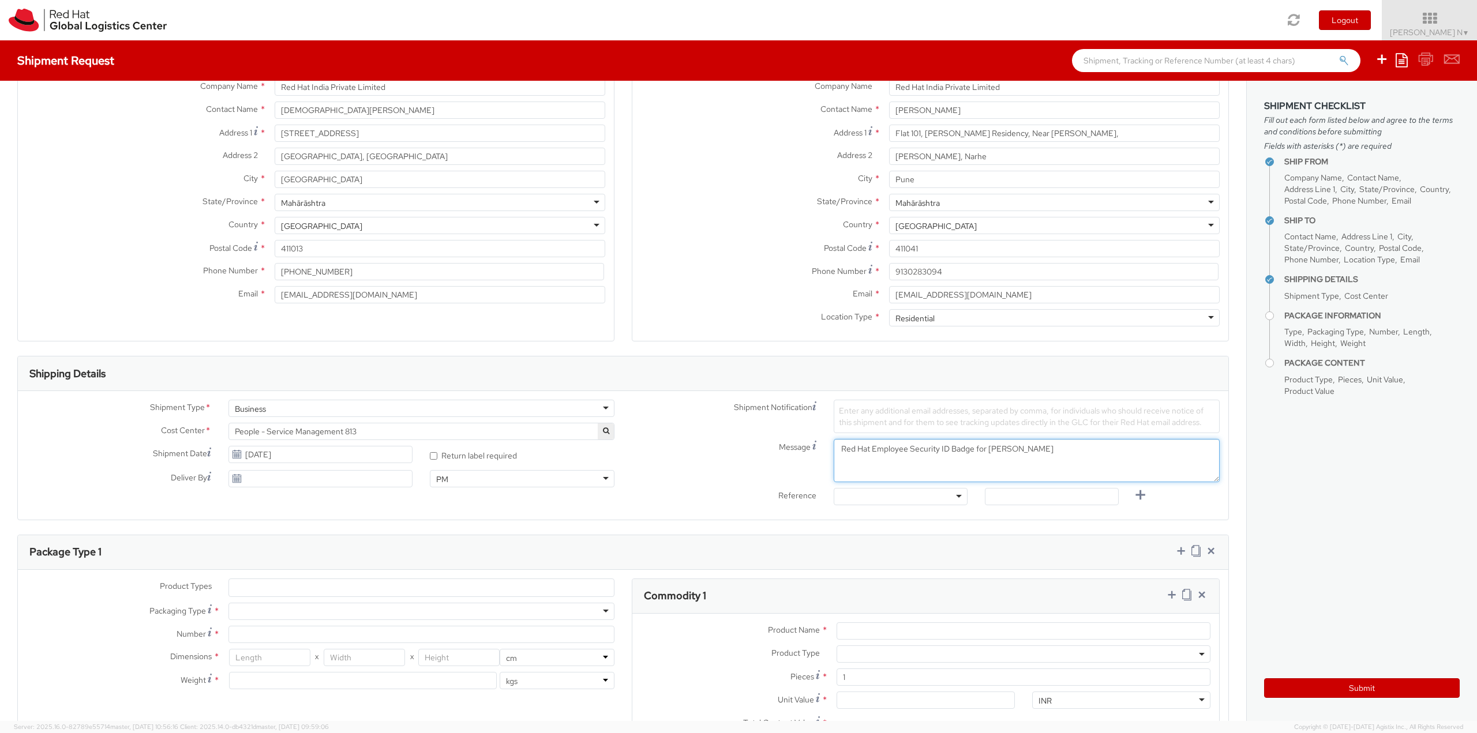
scroll to position [173, 0]
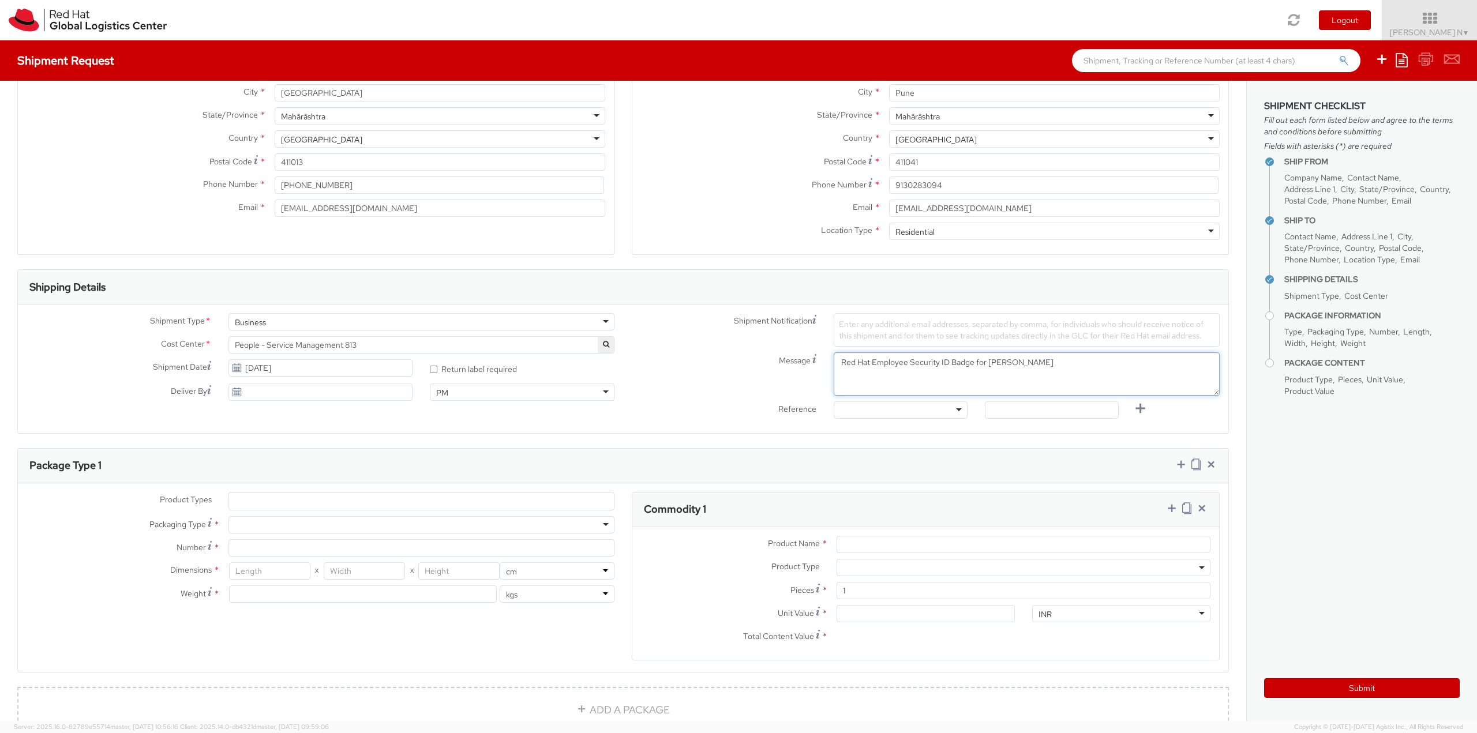
type textarea "Red Hat Employee Security ID Badge for [PERSON_NAME]"
click at [931, 402] on div at bounding box center [901, 410] width 134 height 17
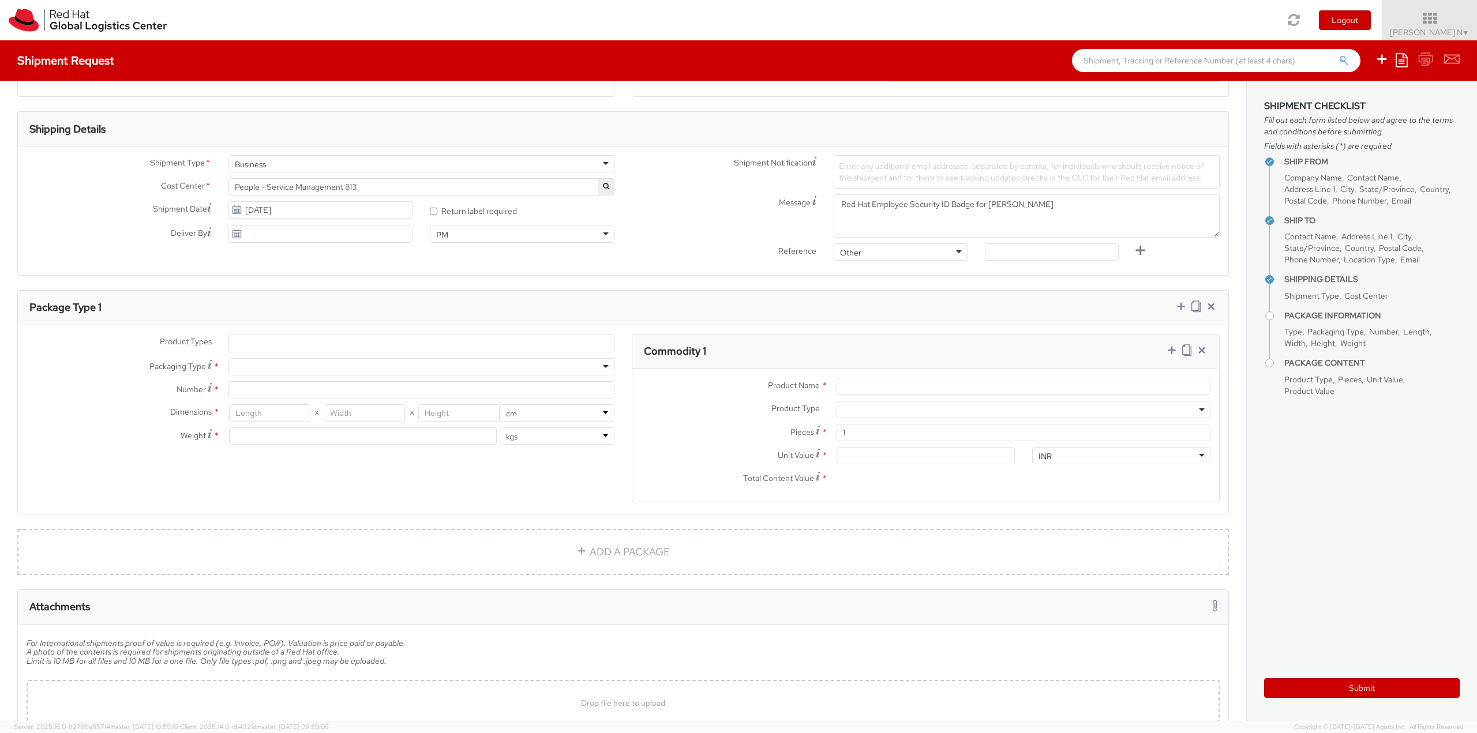
scroll to position [346, 0]
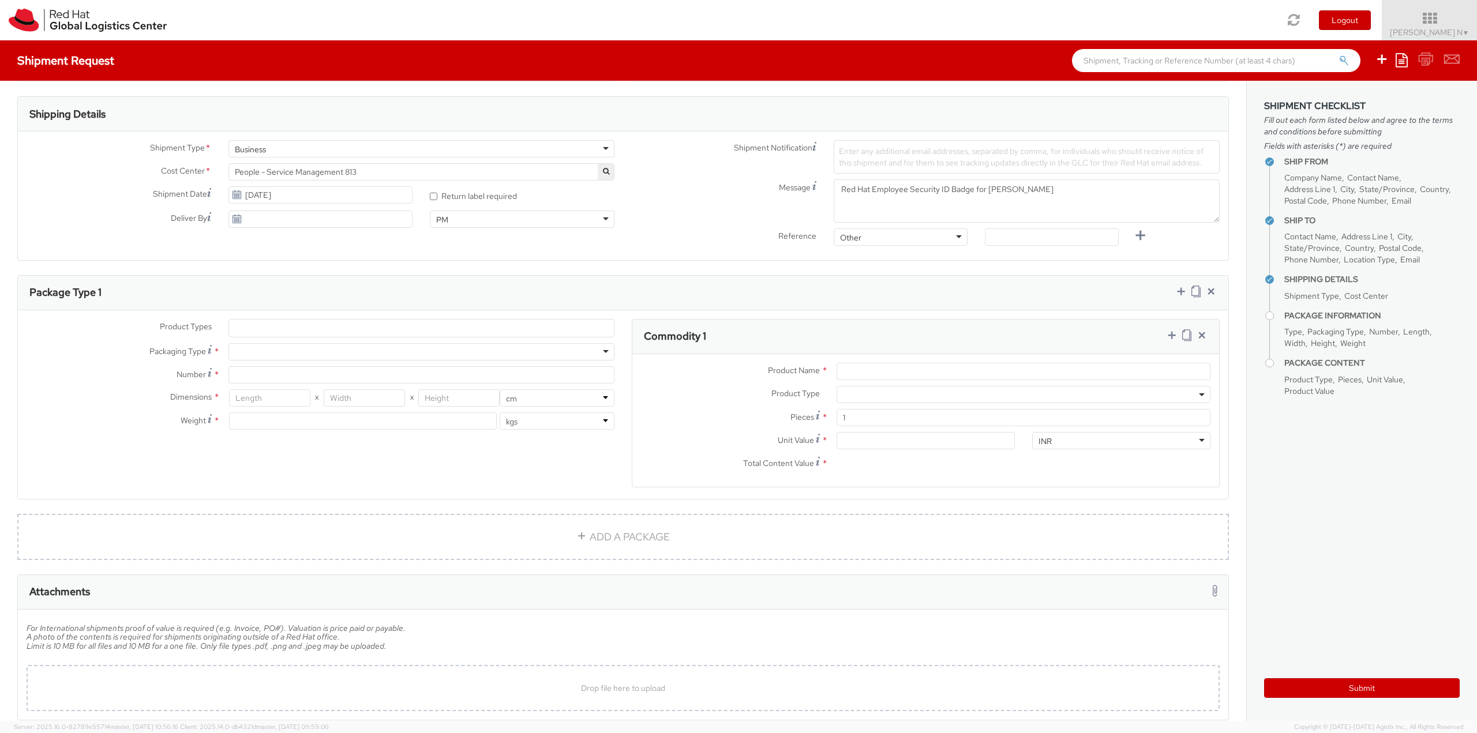
click at [304, 332] on ul at bounding box center [421, 328] width 385 height 17
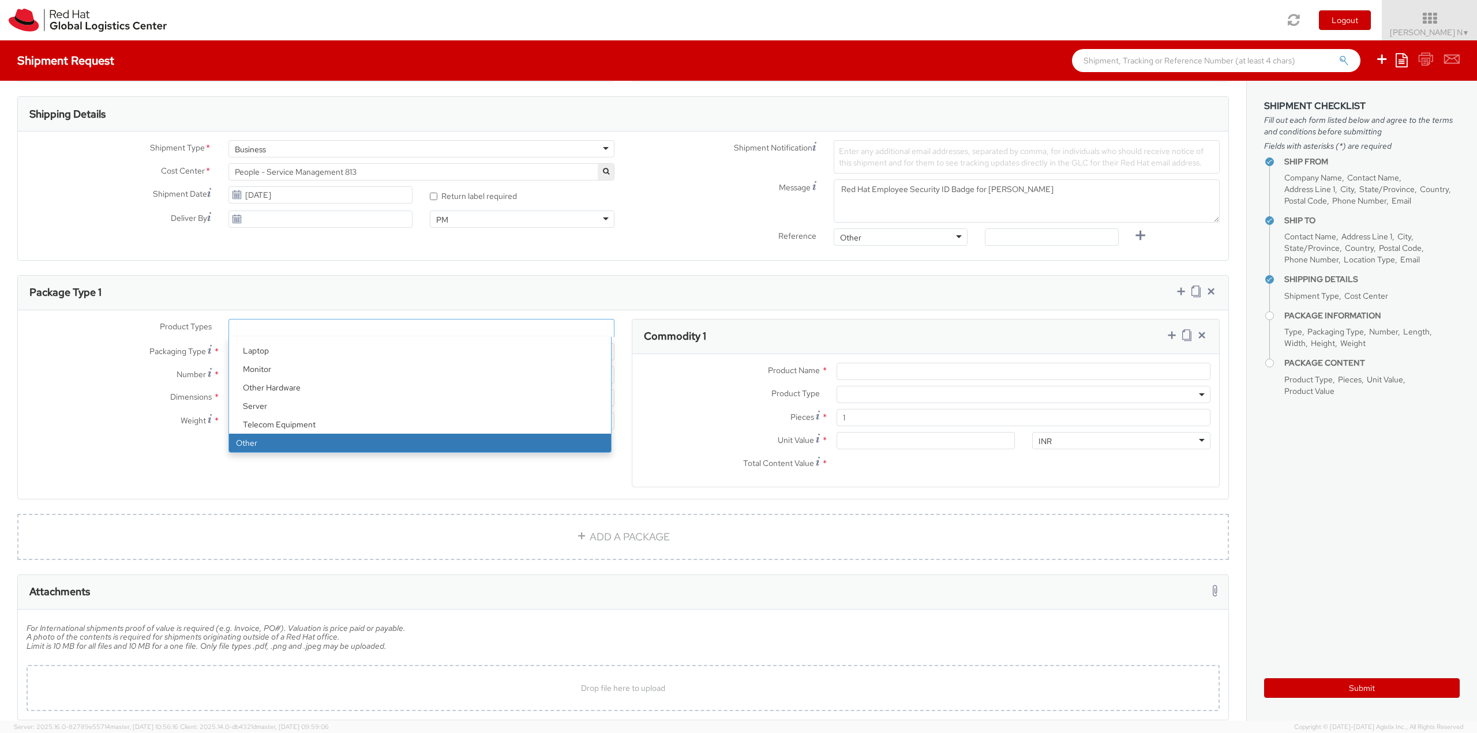
select select "OTHER"
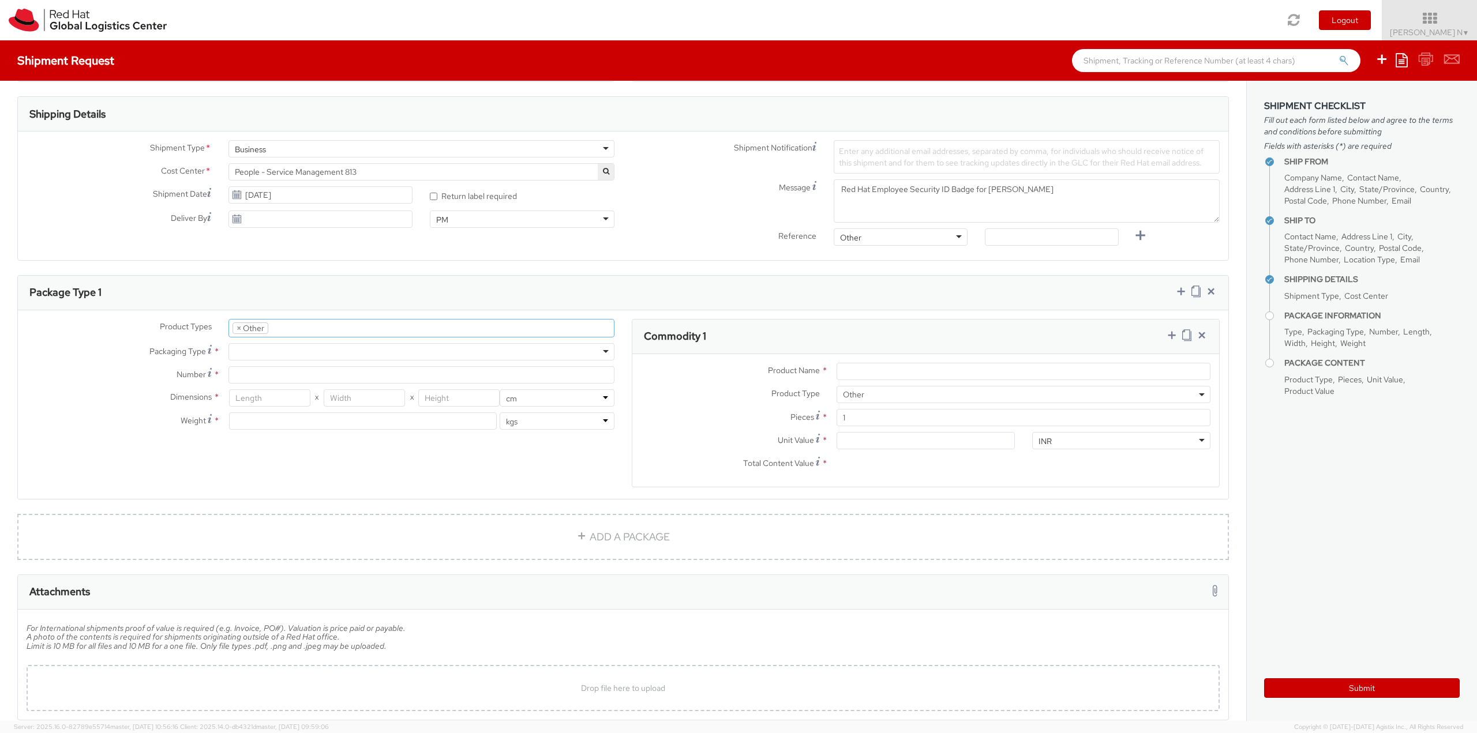
scroll to position [88, 0]
click at [255, 348] on div at bounding box center [421, 351] width 386 height 17
type input "1"
type input "24.13"
type input "31.75"
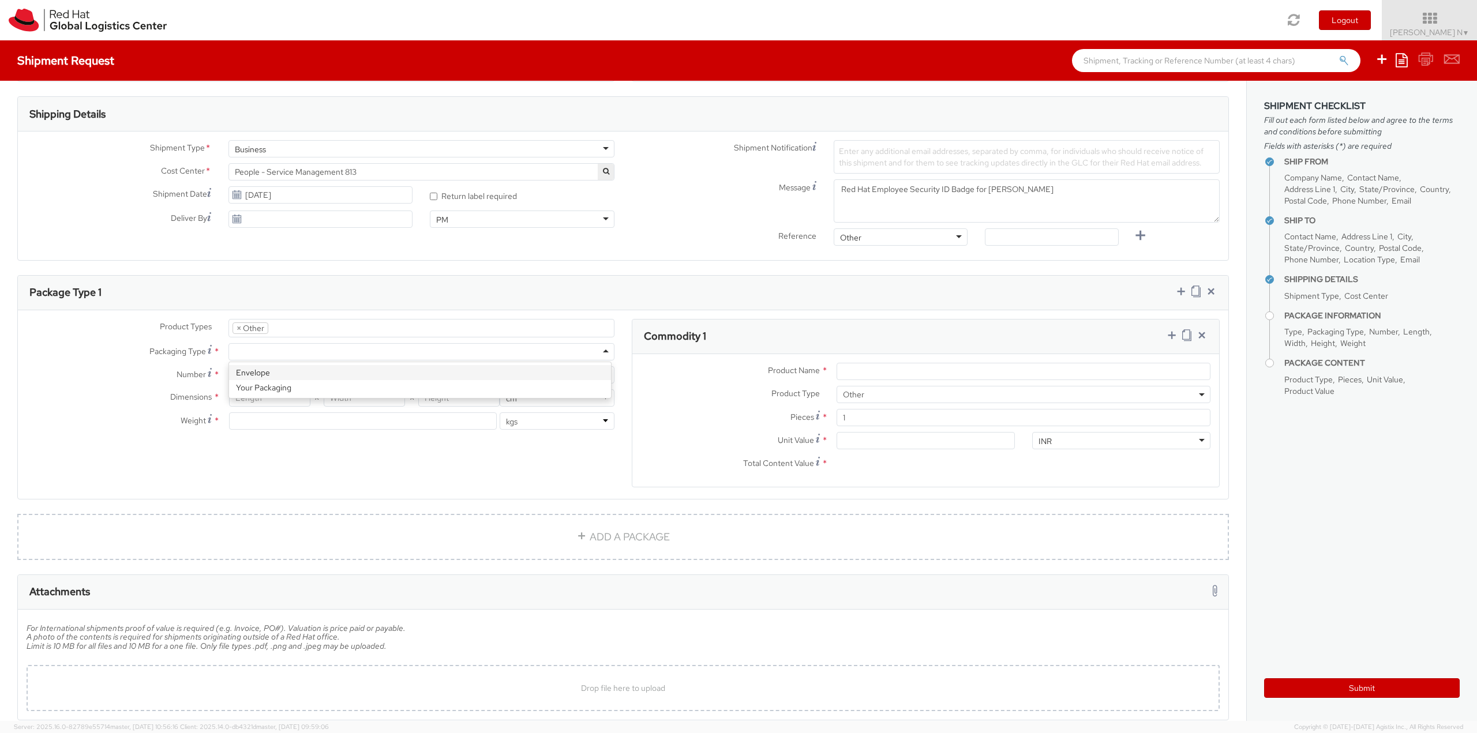
type input "0.64"
type input "0.5"
click at [927, 369] on input "Product Name *" at bounding box center [1024, 371] width 374 height 17
type input "ID Badge"
click at [897, 439] on input "Unit Value *" at bounding box center [926, 440] width 178 height 17
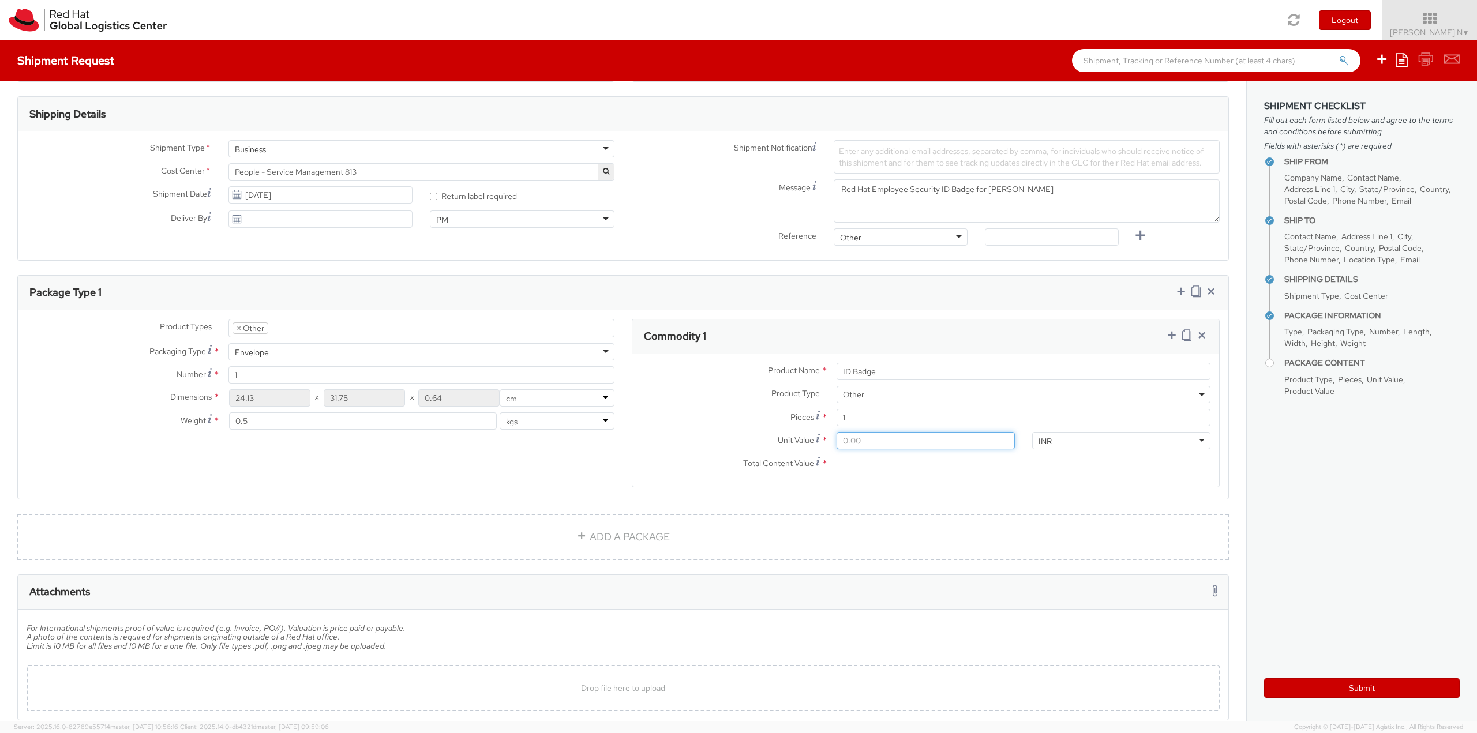
type input "3.00"
type input "31.00"
type input "315.00"
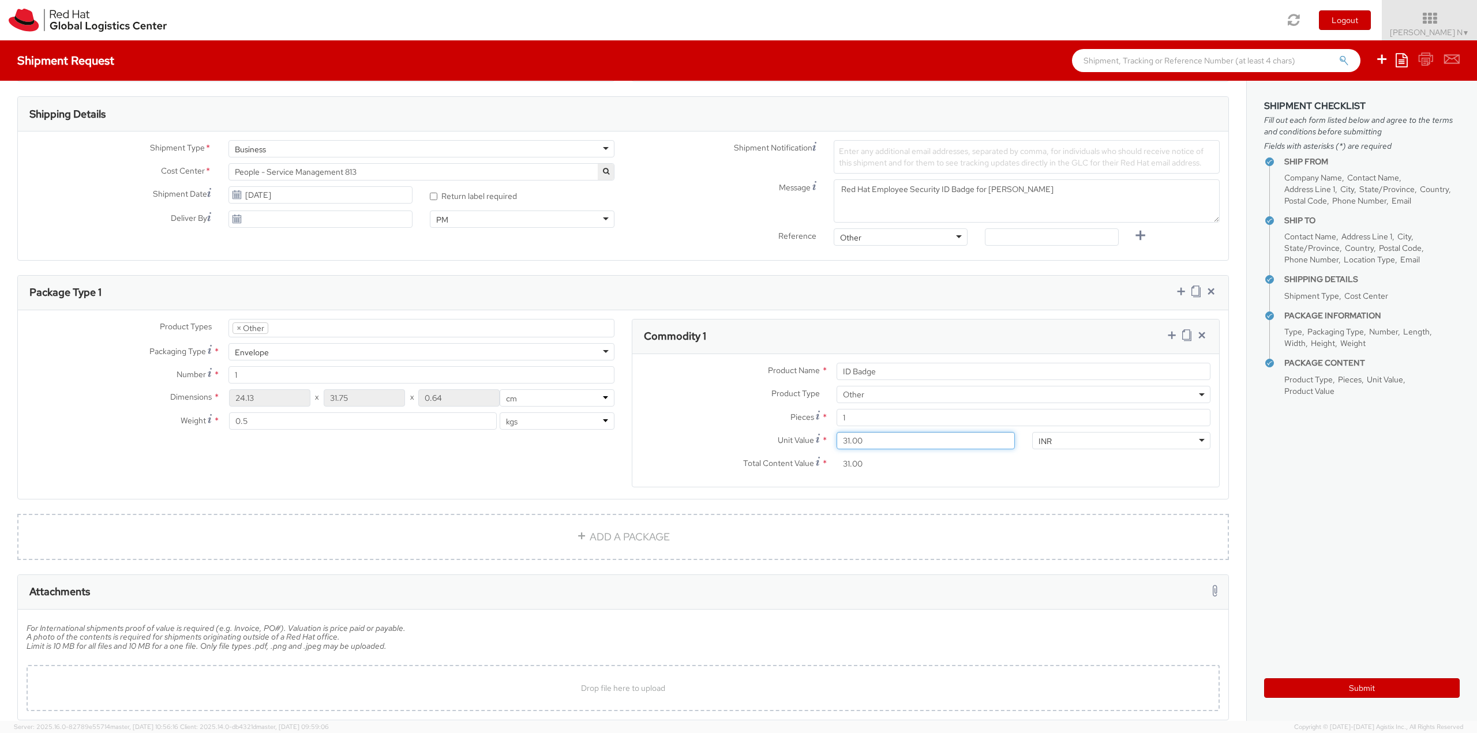
type input "315.00"
click at [1166, 331] on icon at bounding box center [1172, 335] width 12 height 12
select select
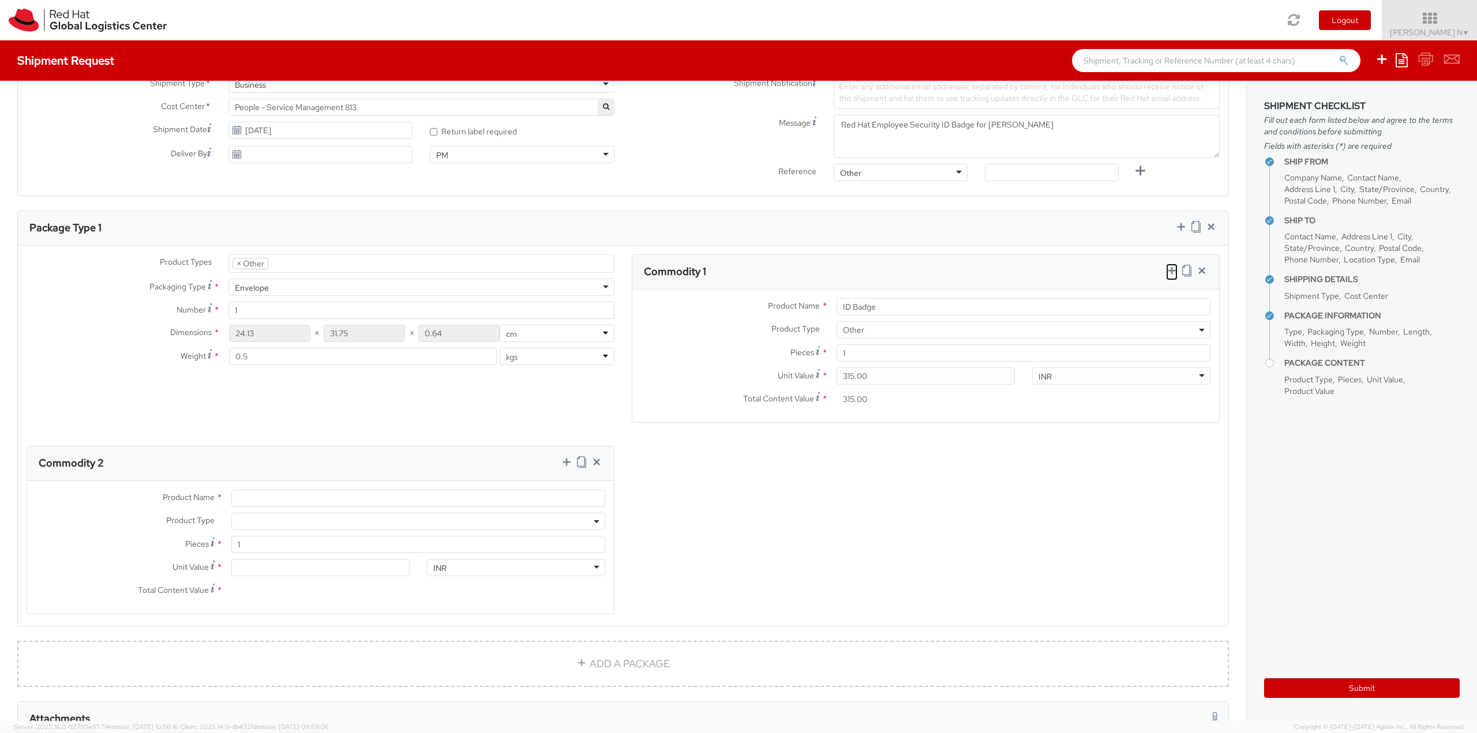
scroll to position [519, 0]
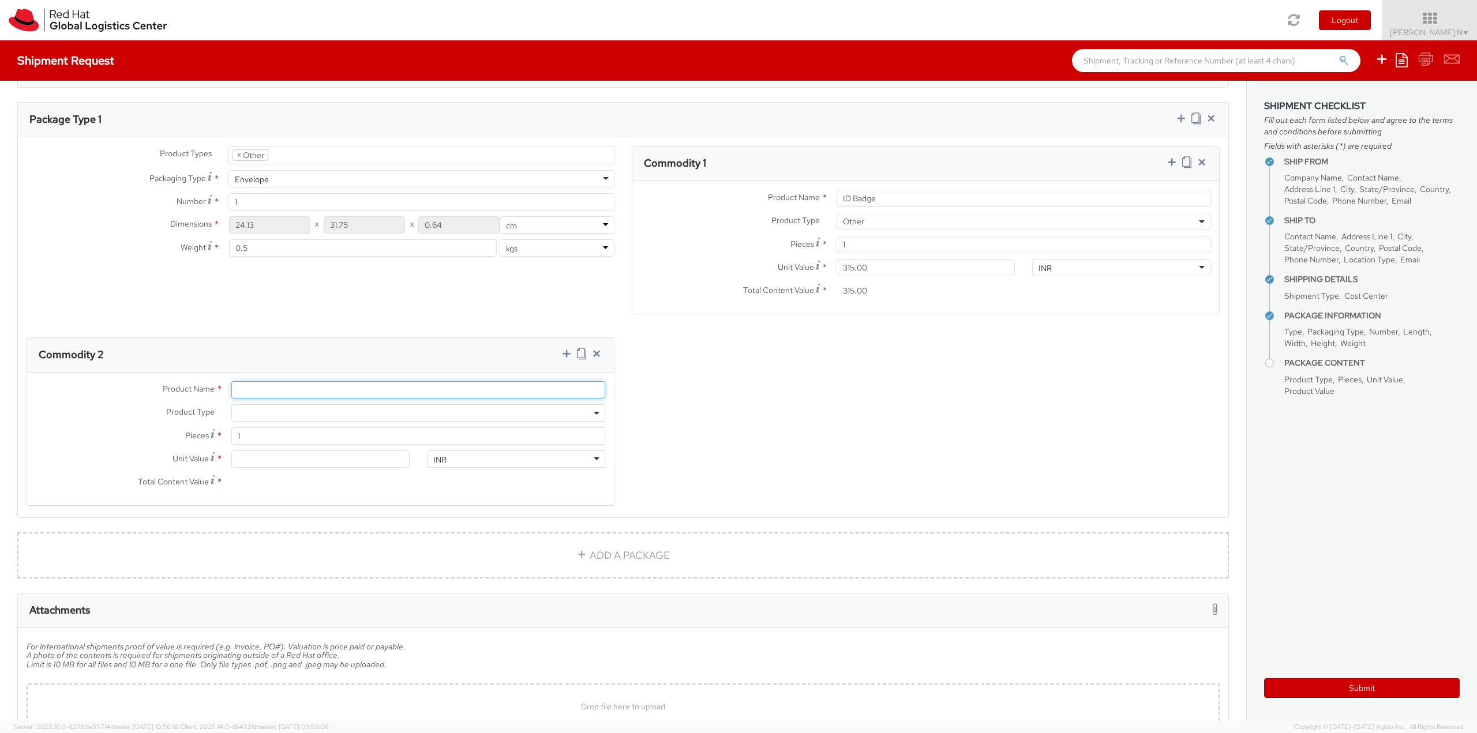
click at [342, 391] on input "Product Name *" at bounding box center [418, 389] width 374 height 17
type input "Cover/Pouch"
click at [265, 418] on span at bounding box center [418, 412] width 374 height 17
select select "OTHER"
click at [257, 457] on input "Unit Value *" at bounding box center [320, 459] width 178 height 17
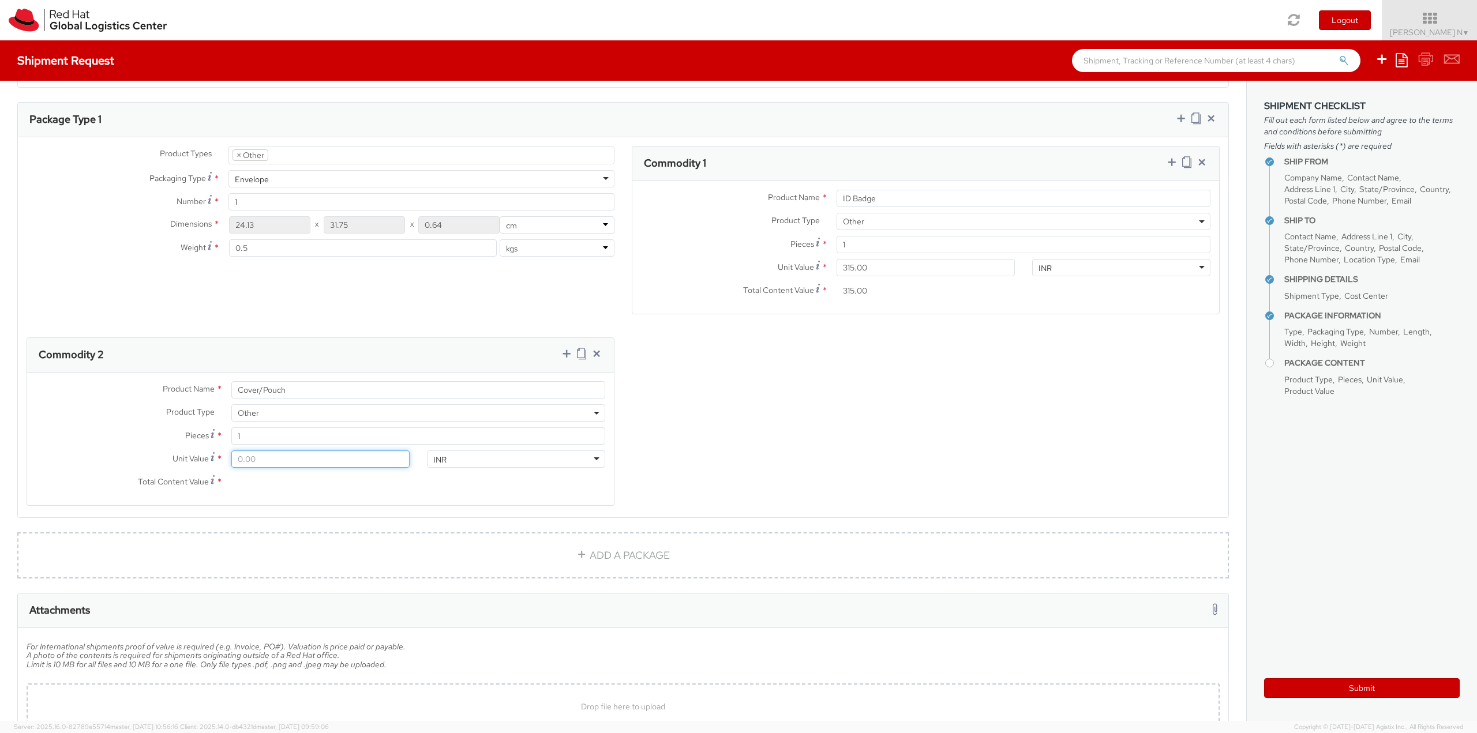
type input "1.00"
type input "16.00"
click at [562, 353] on icon at bounding box center [567, 354] width 12 height 12
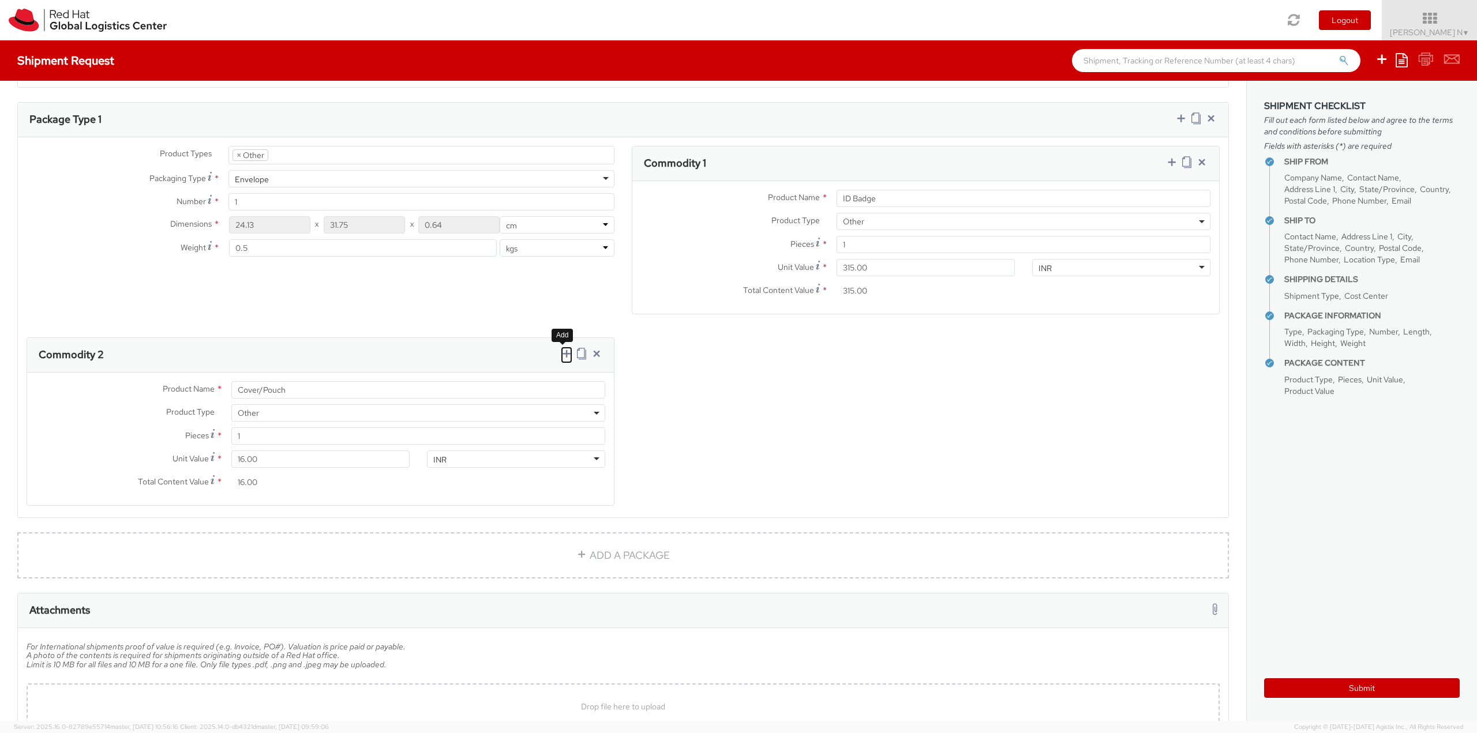
select select
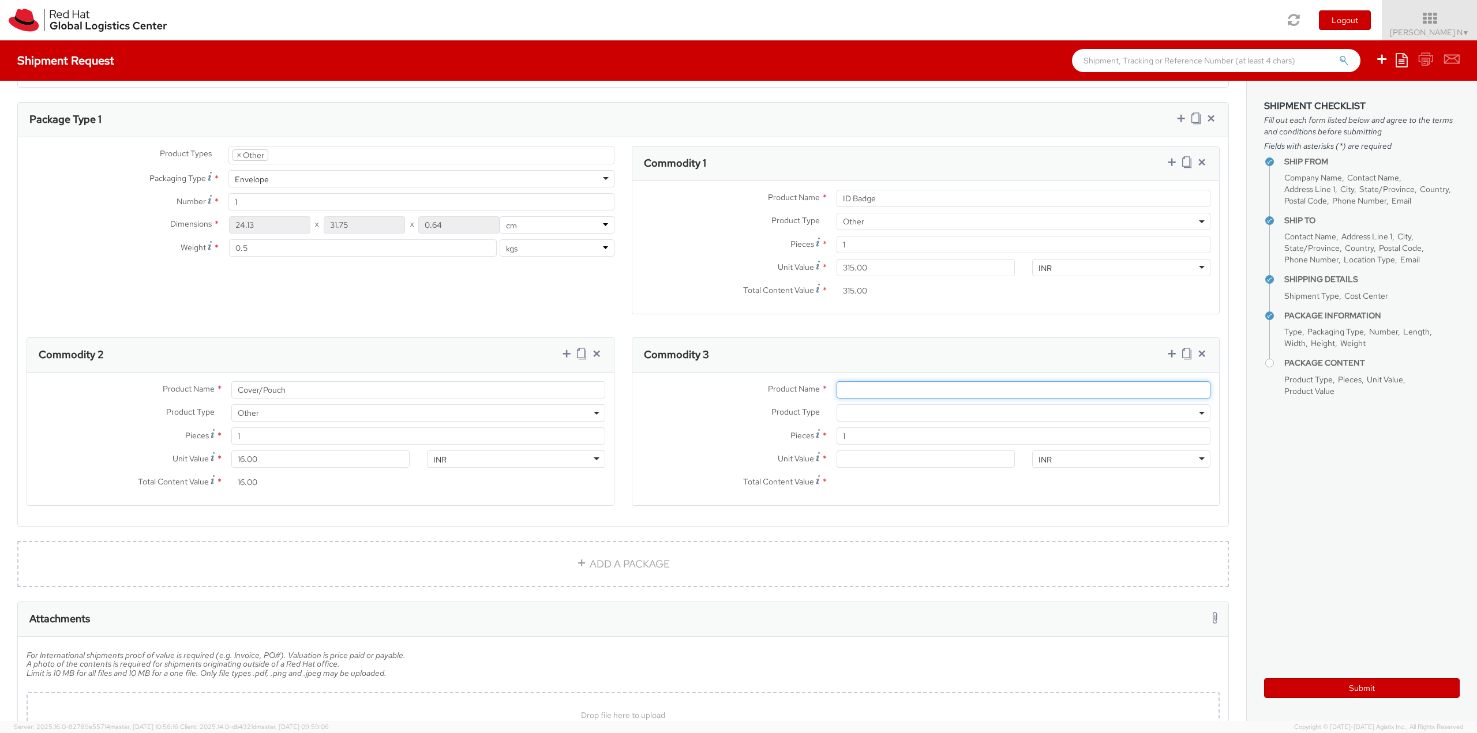
click at [888, 388] on input "Product Name *" at bounding box center [1024, 389] width 374 height 17
type input "Pulley"
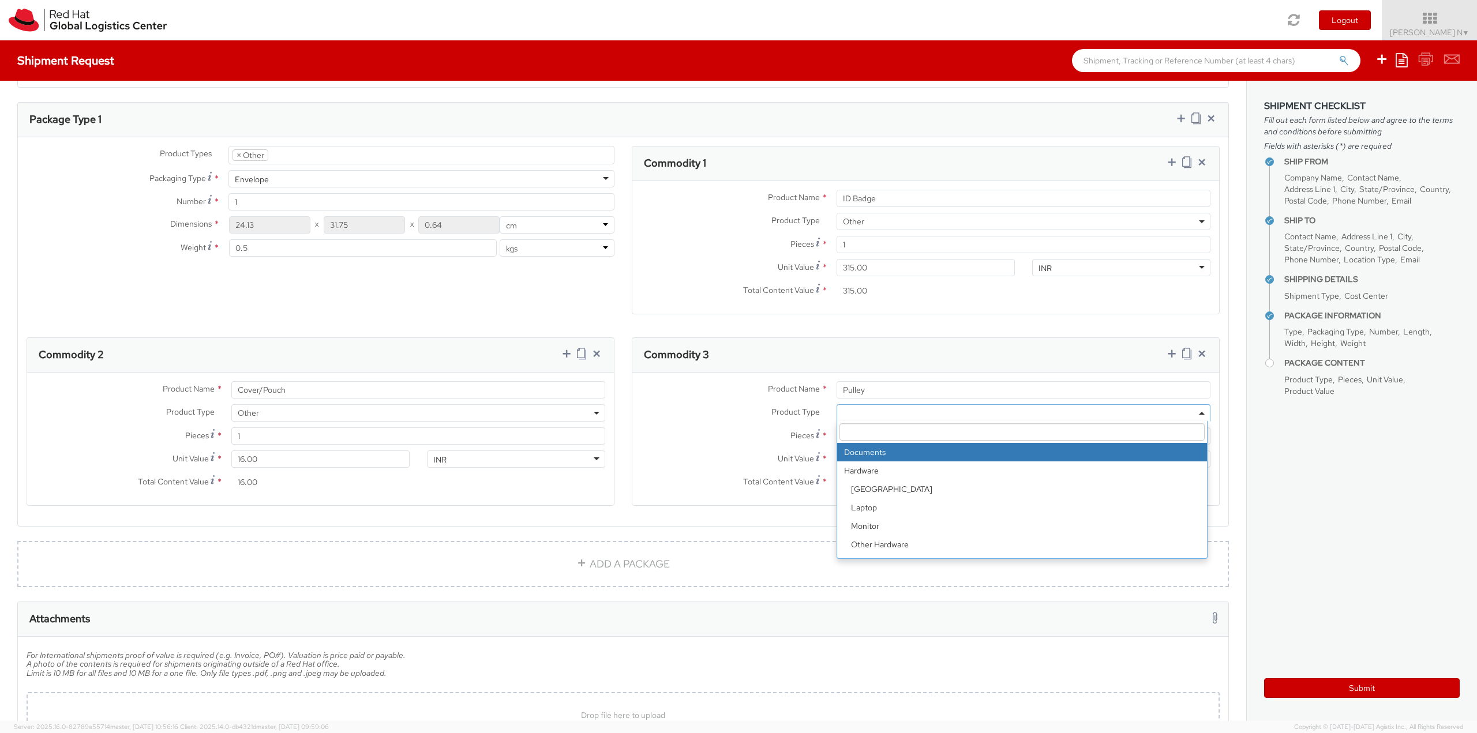
click at [853, 417] on span at bounding box center [1024, 412] width 374 height 17
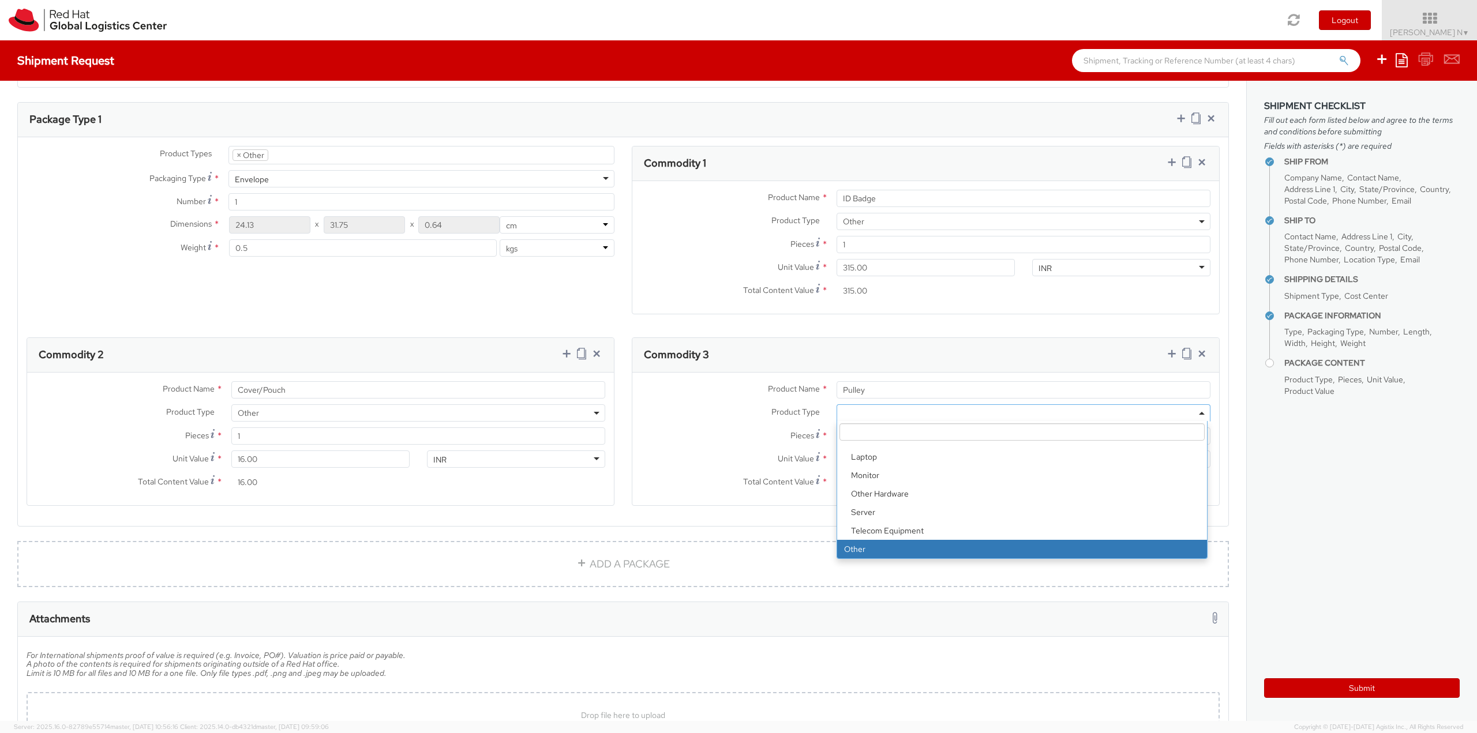
select select "OTHER"
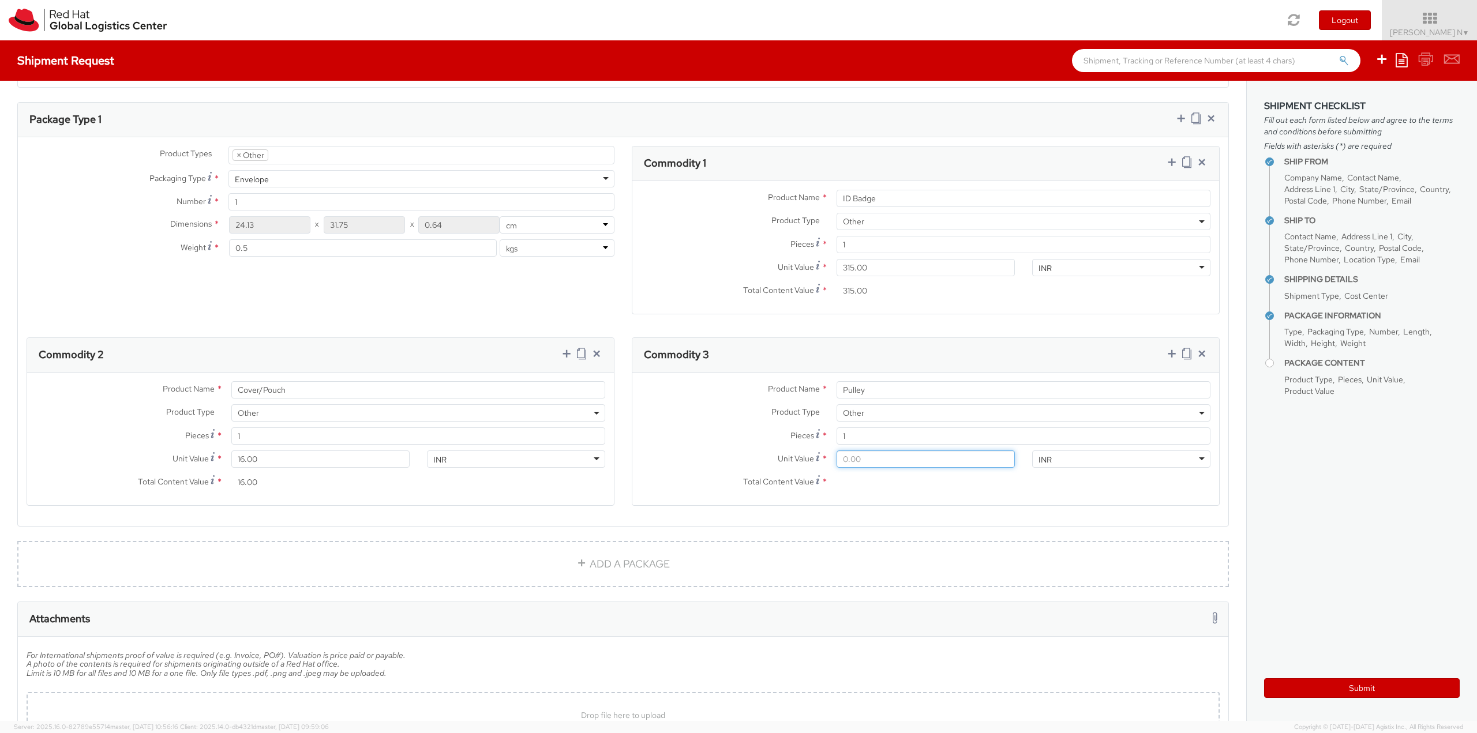
click at [862, 456] on input "Unit Value *" at bounding box center [926, 459] width 178 height 17
type input "4.00"
type input "40.00"
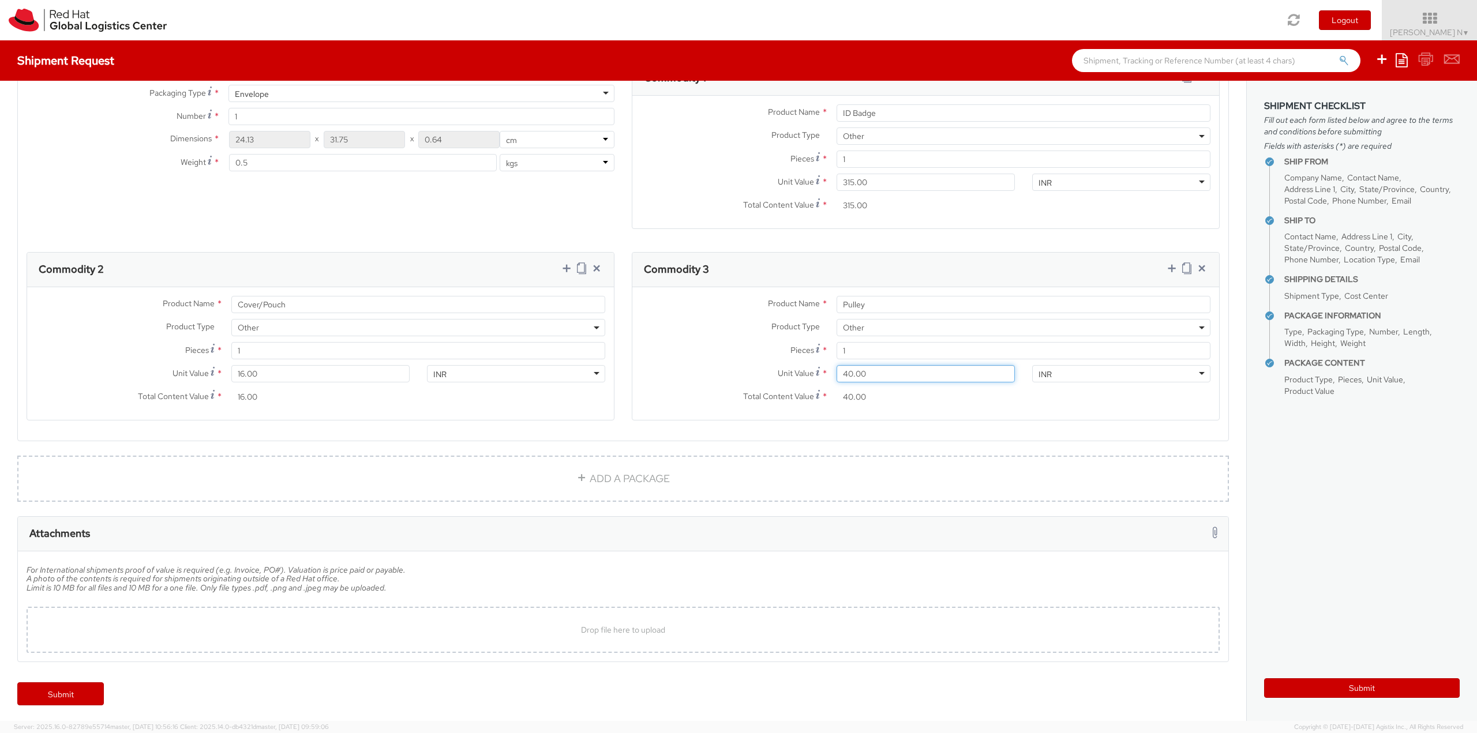
scroll to position [606, 0]
click at [675, 625] on div "Drop file here to upload" at bounding box center [623, 628] width 1175 height 28
type input "C:\fakepath\SalesOrd25191977 (2) (1)New.pdf"
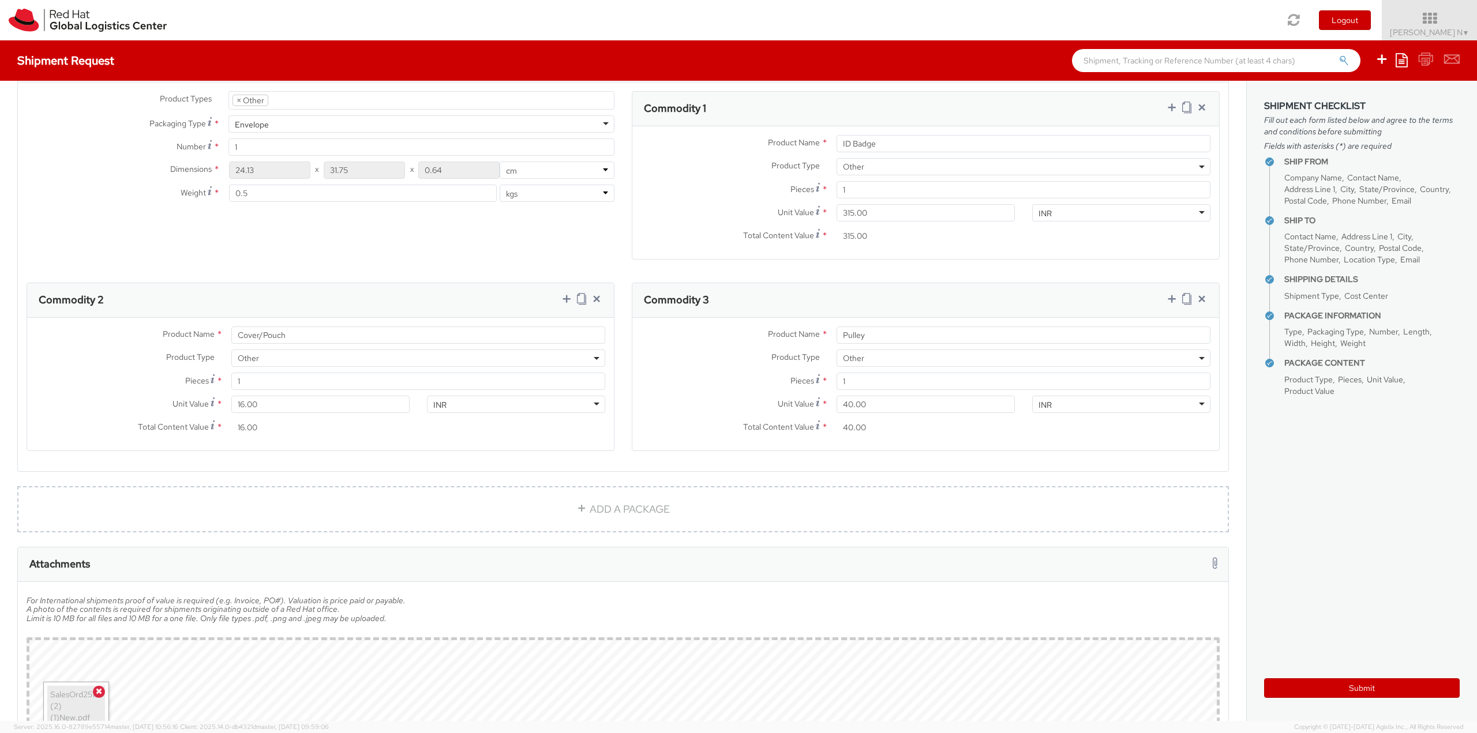
scroll to position [700, 0]
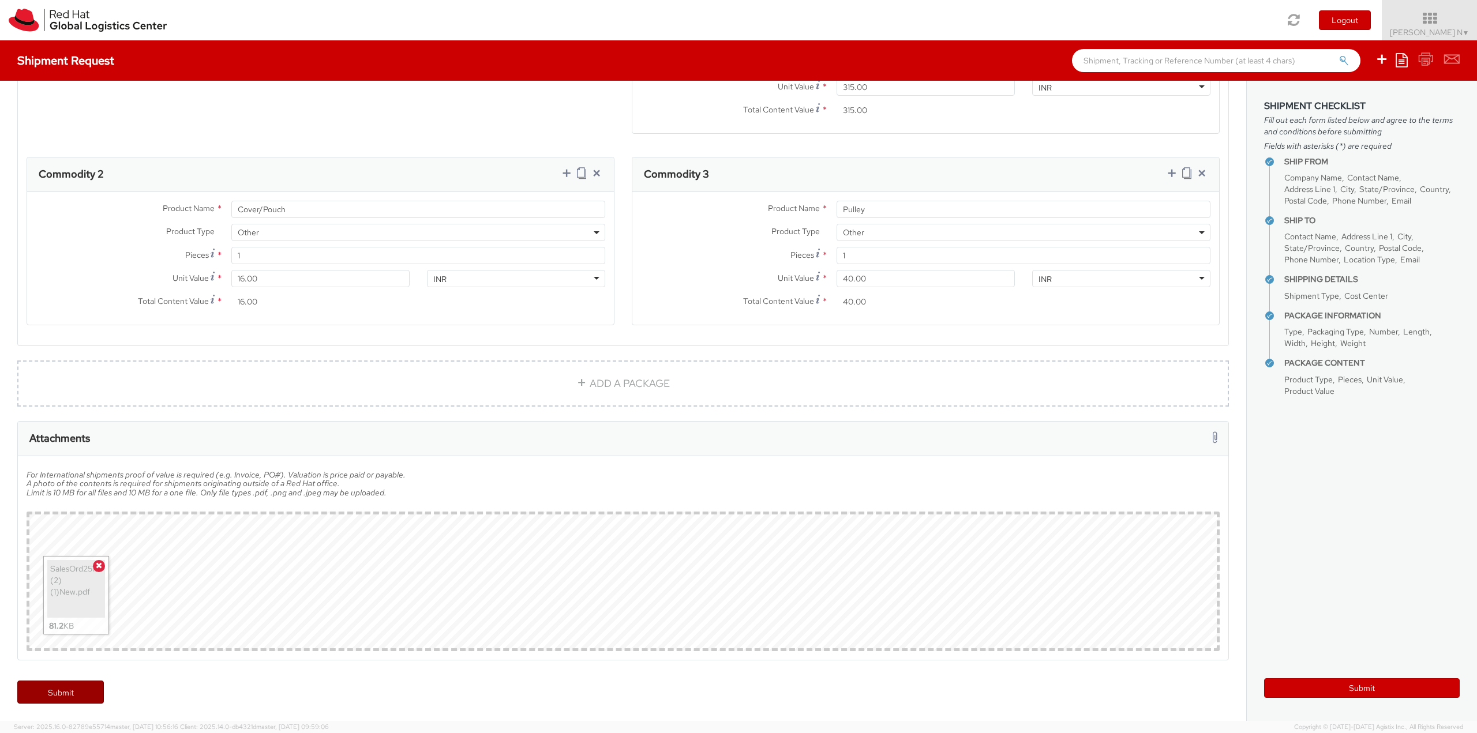
click at [85, 685] on link "Submit" at bounding box center [60, 692] width 87 height 23
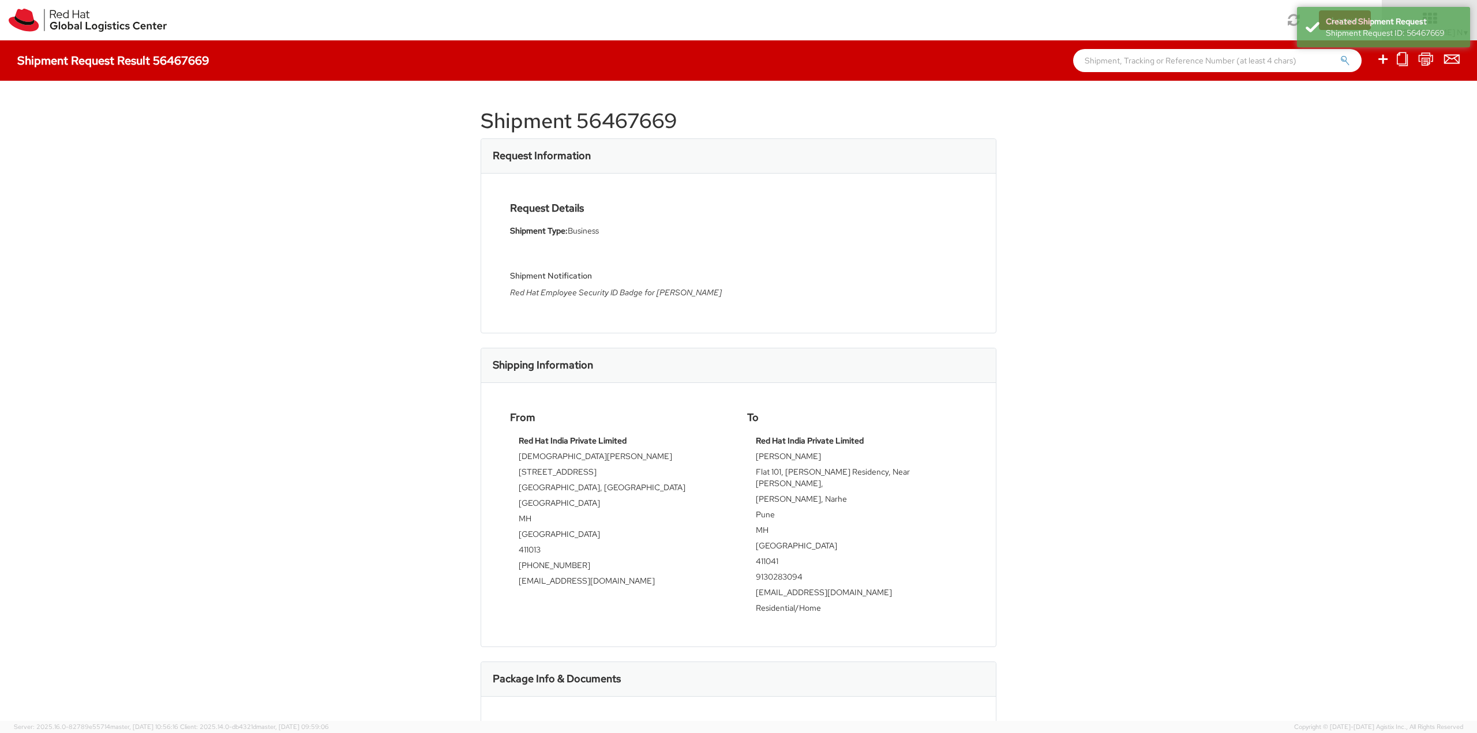
click at [578, 114] on h1 "Shipment 56467669" at bounding box center [739, 121] width 516 height 23
copy div "Shipment 56467669"
